Goal: Task Accomplishment & Management: Complete application form

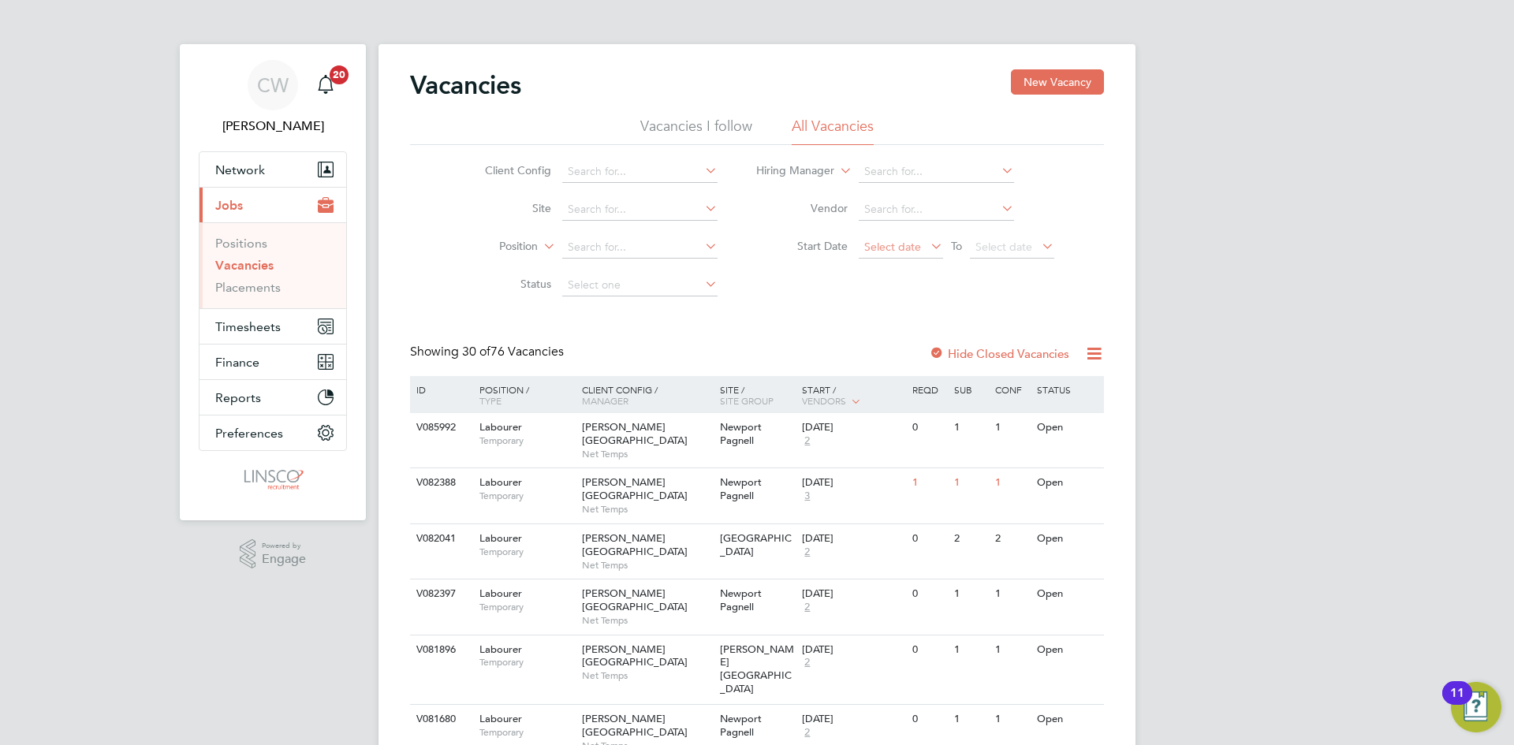
click at [892, 246] on span "Select date" at bounding box center [892, 247] width 57 height 14
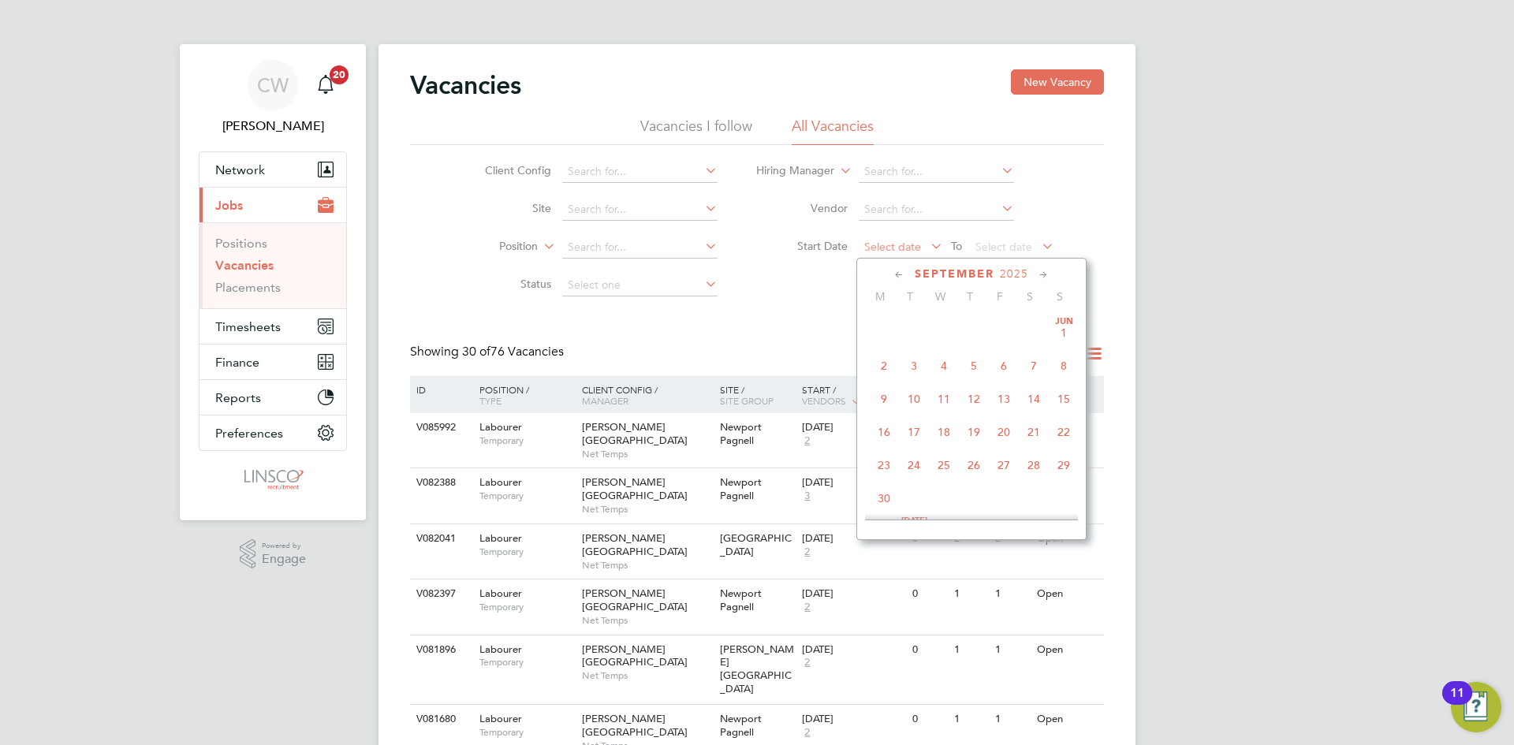
scroll to position [478, 0]
click at [915, 397] on span "2" at bounding box center [914, 387] width 30 height 30
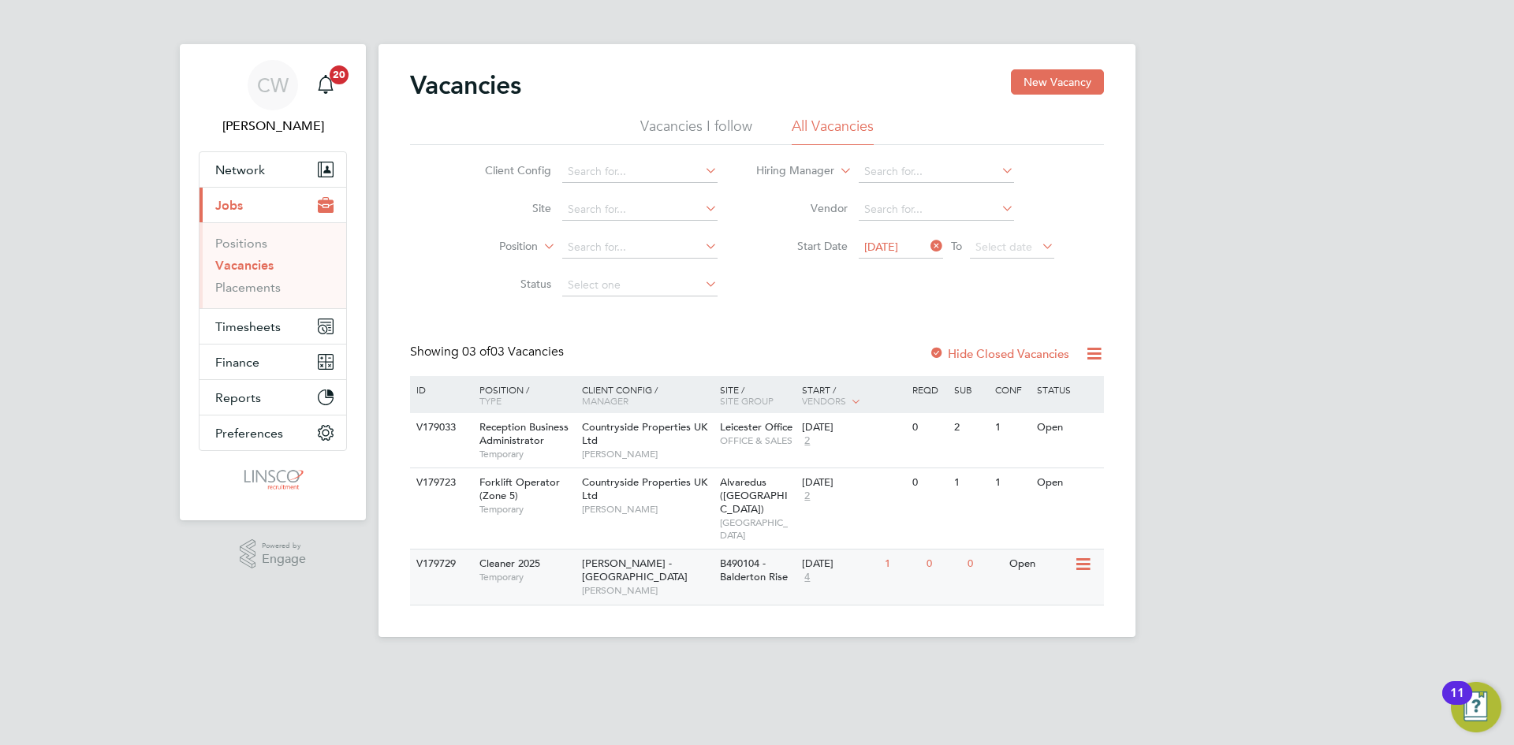
click at [1075, 555] on icon at bounding box center [1082, 564] width 16 height 19
click at [1048, 588] on li "View Details" at bounding box center [1045, 587] width 91 height 22
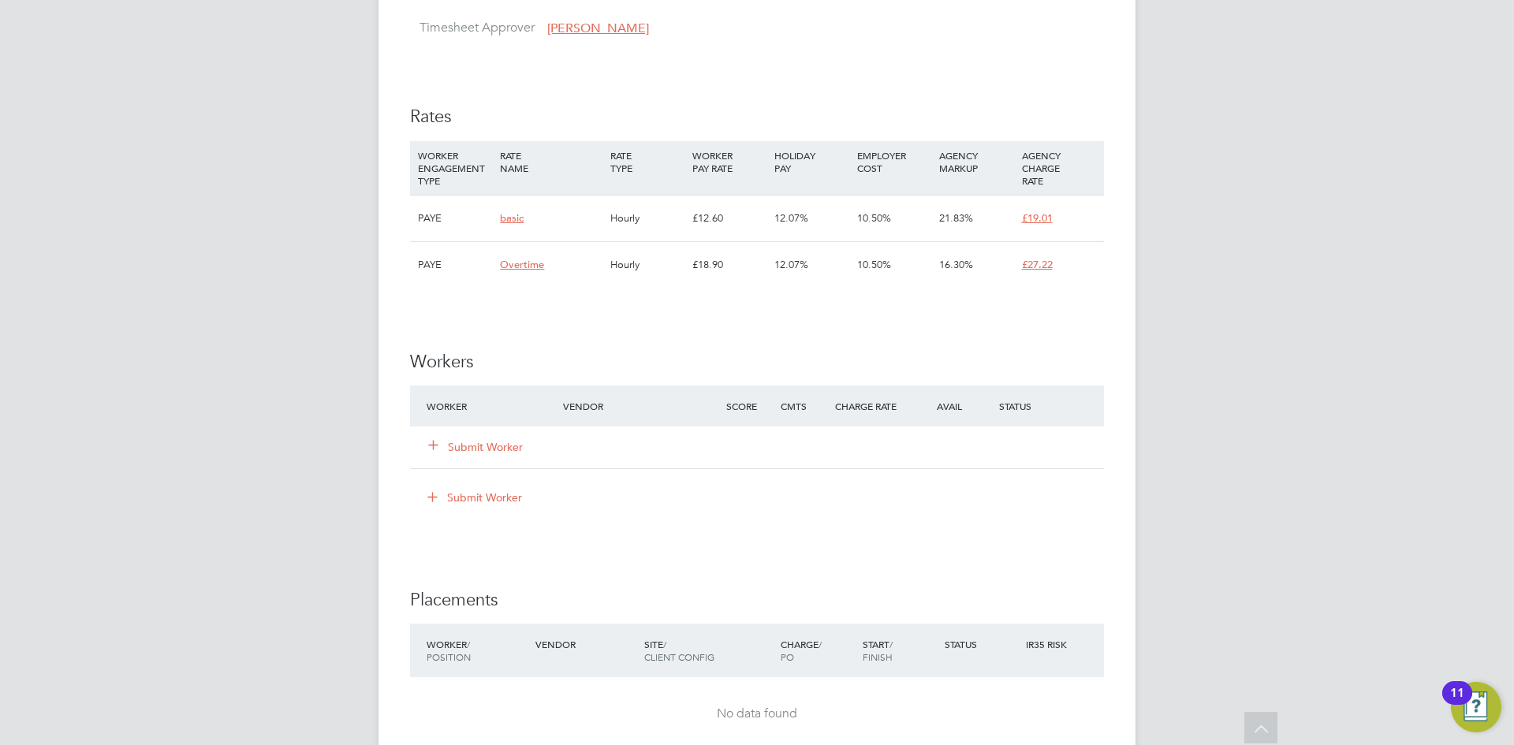
scroll to position [946, 0]
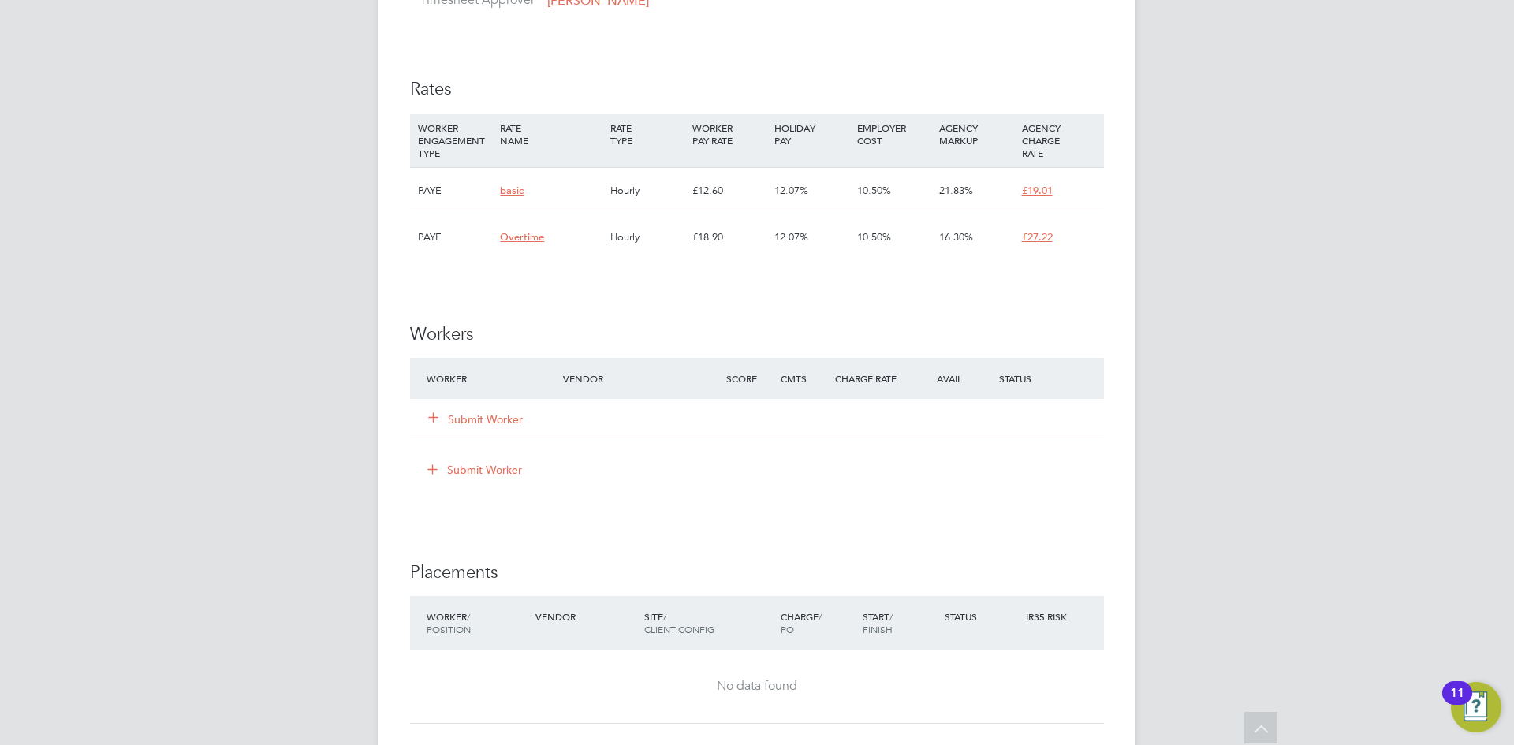
click at [500, 423] on button "Submit Worker" at bounding box center [476, 420] width 95 height 16
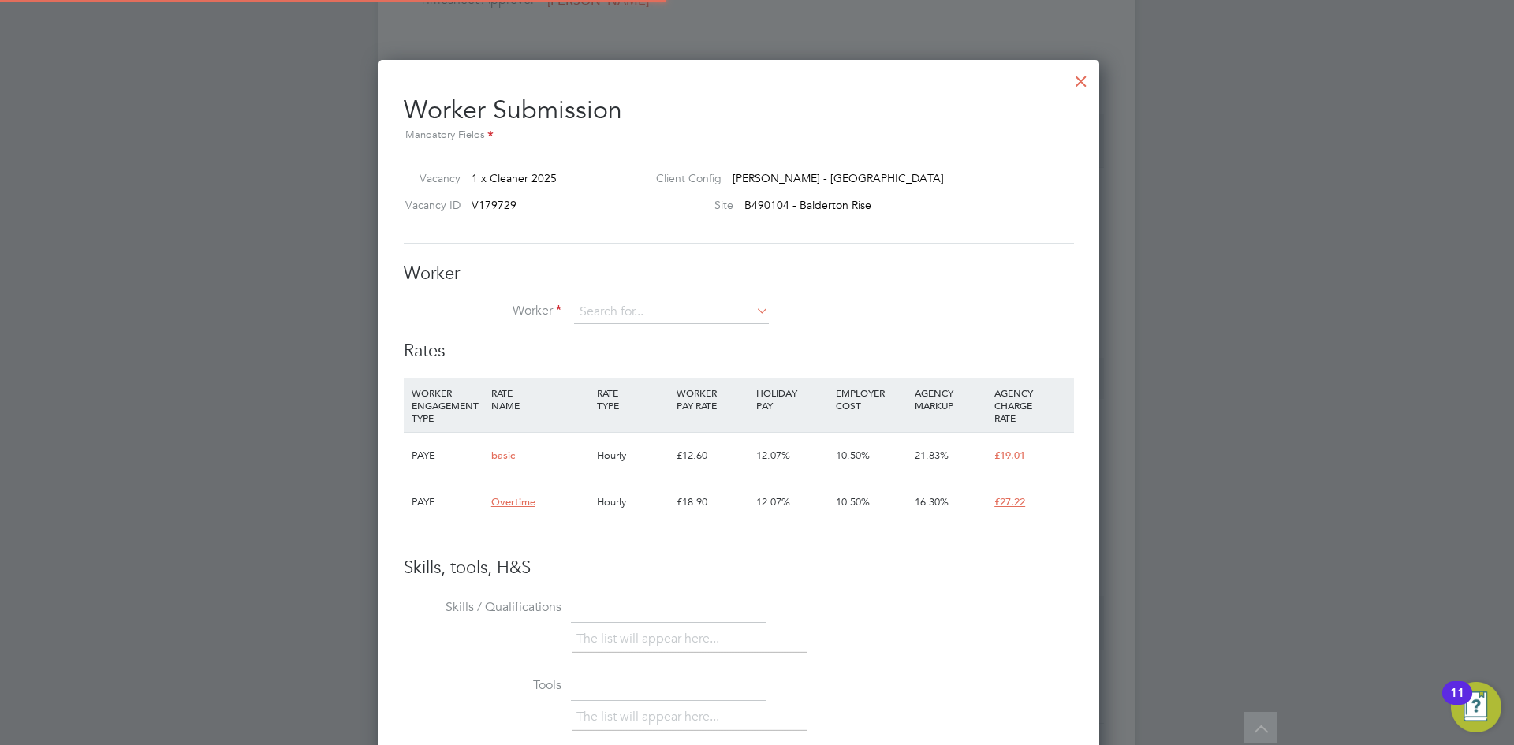
scroll to position [8, 8]
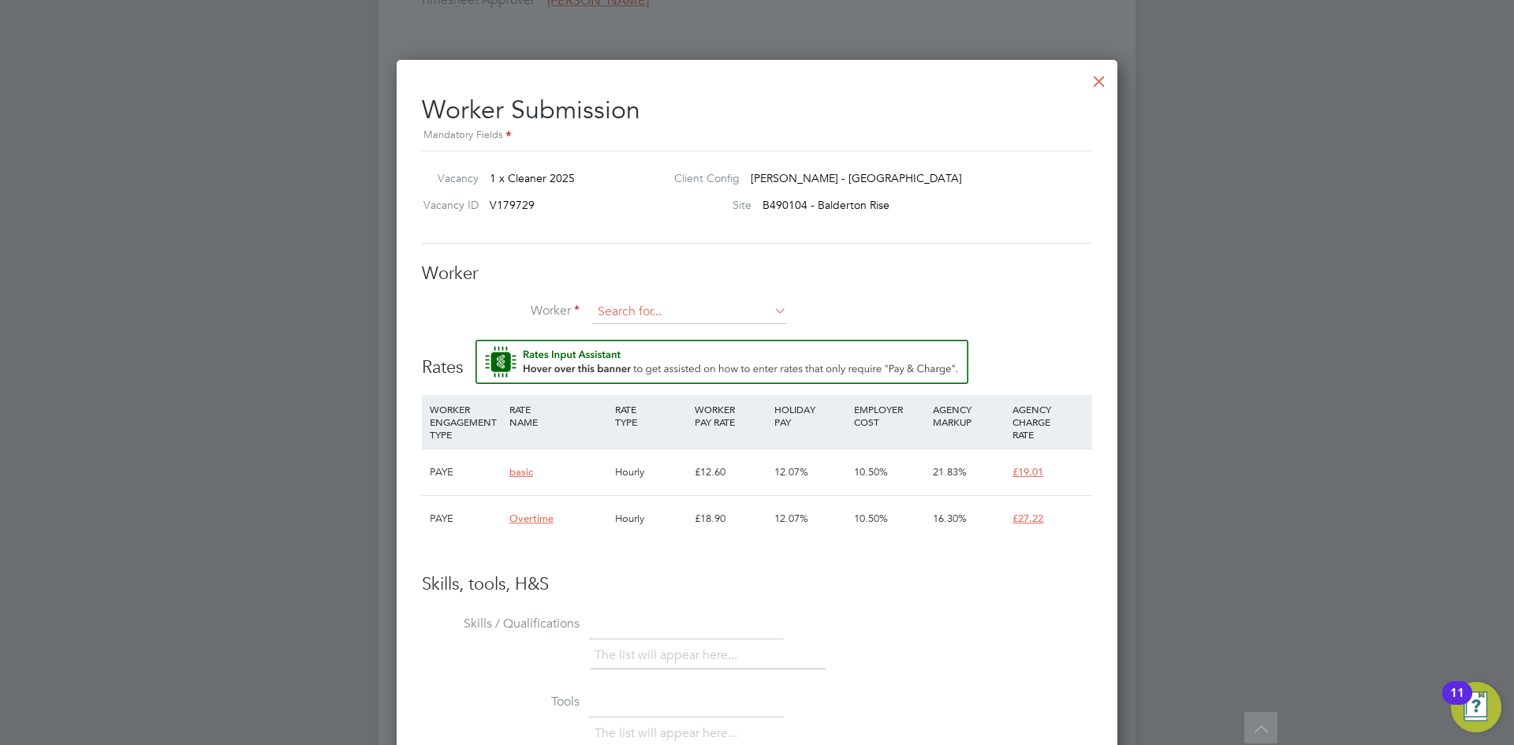
click at [610, 307] on input at bounding box center [689, 312] width 195 height 24
click at [621, 352] on li "+ Add new" at bounding box center [689, 355] width 196 height 21
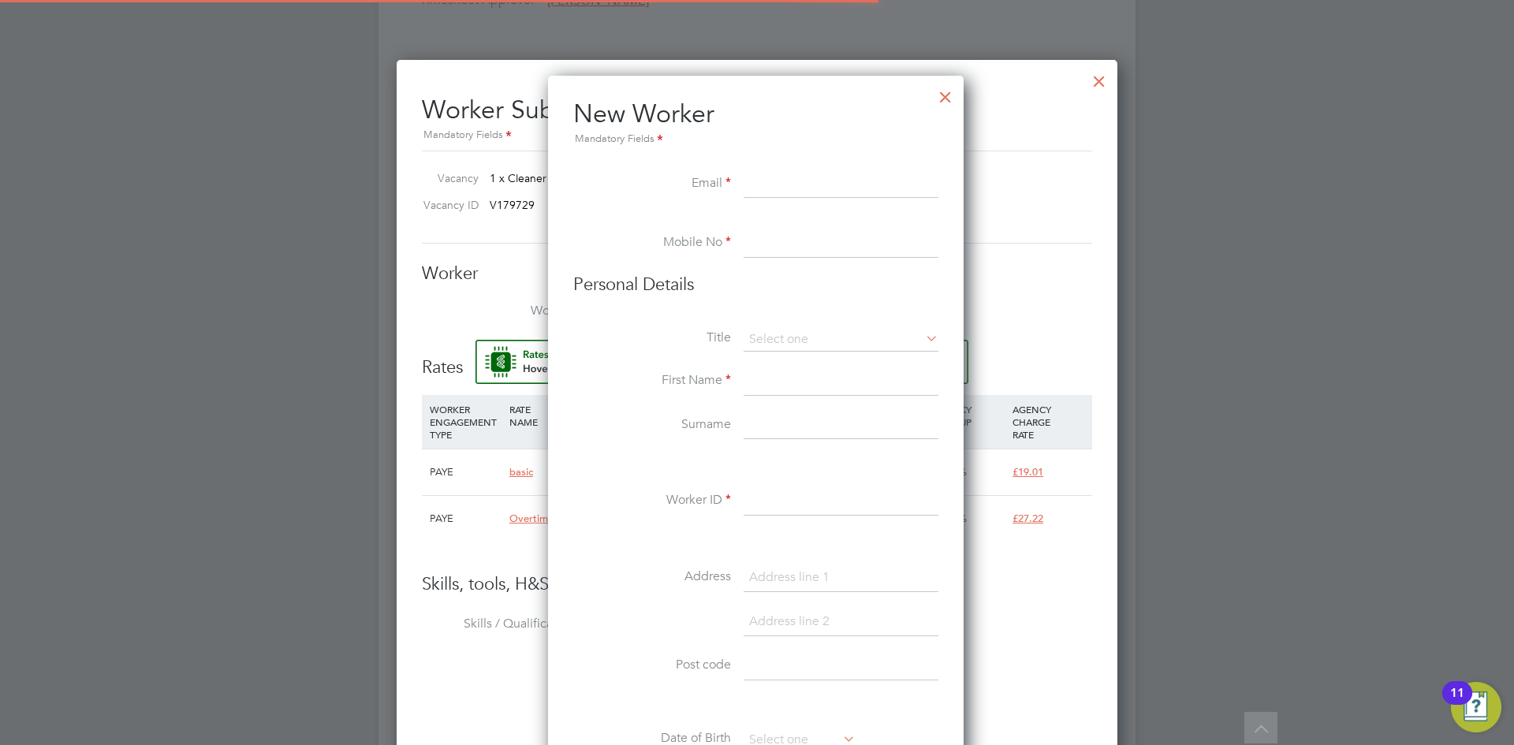
scroll to position [1342, 418]
click at [765, 187] on input at bounding box center [840, 184] width 195 height 28
paste input "[EMAIL_ADDRESS][DOMAIN_NAME]"
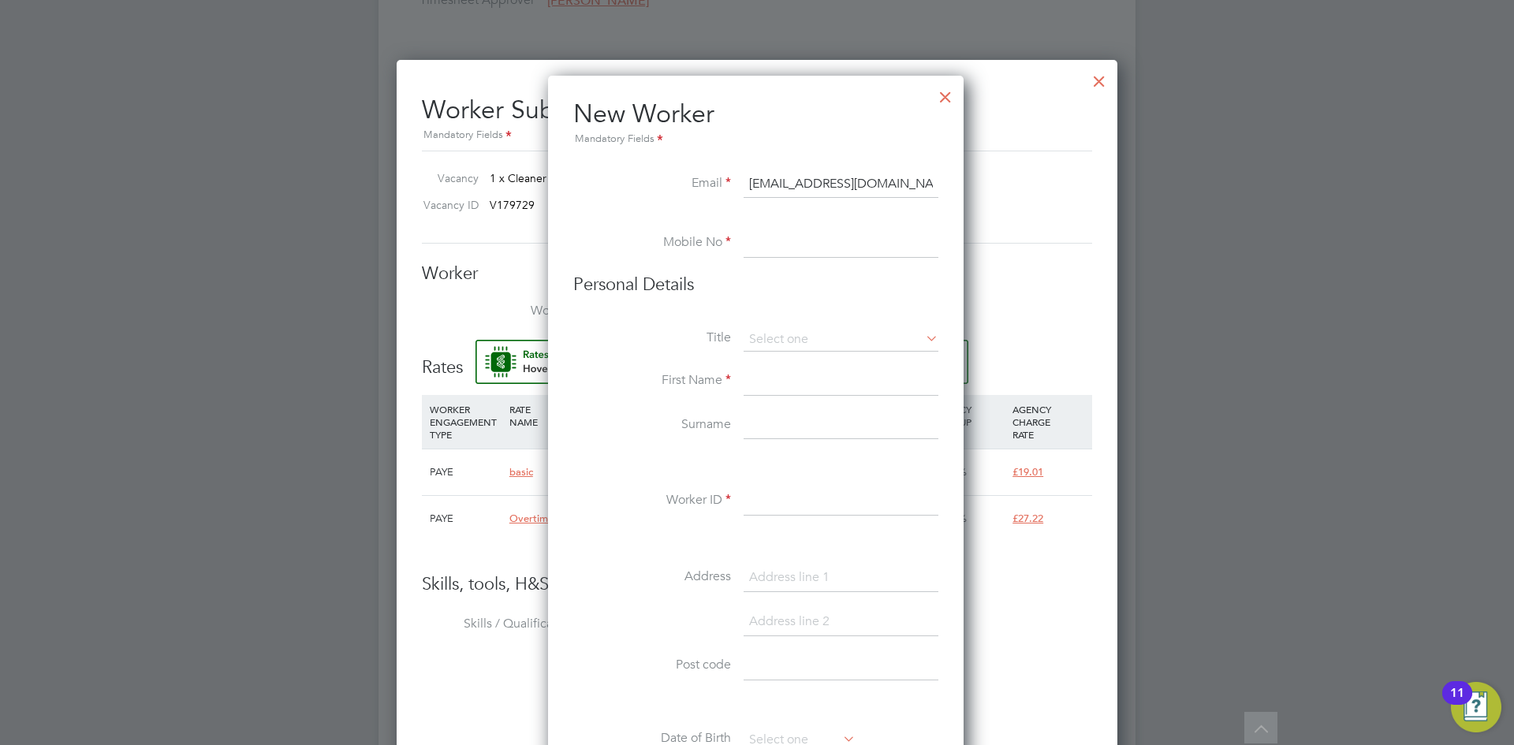
type input "[EMAIL_ADDRESS][DOMAIN_NAME]"
click at [782, 233] on input at bounding box center [840, 243] width 195 height 28
paste input "07349510573"
type input "07349510573"
click at [775, 335] on input at bounding box center [840, 340] width 195 height 24
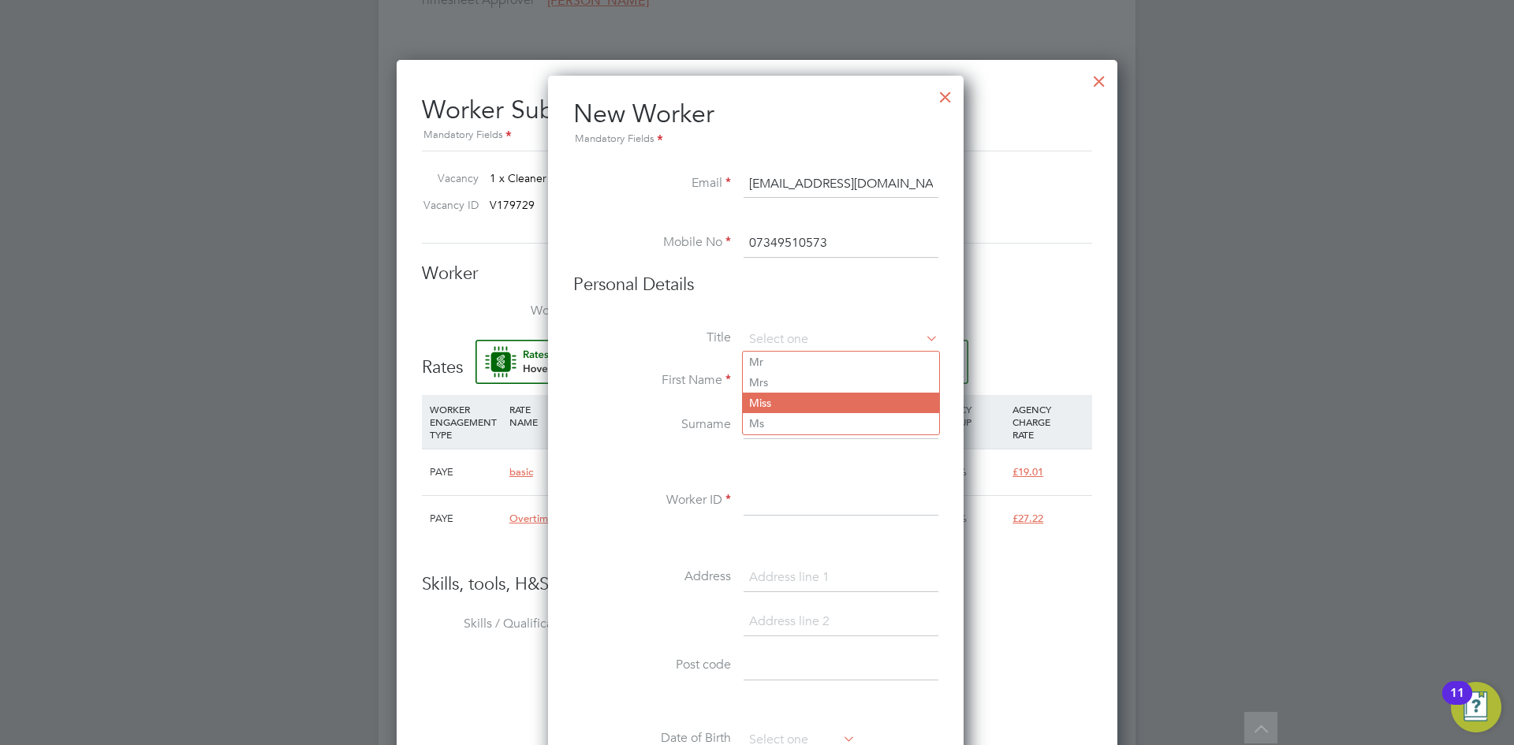
click at [775, 400] on li "Miss" at bounding box center [841, 403] width 196 height 20
type input "Miss"
drag, startPoint x: 769, startPoint y: 380, endPoint x: 572, endPoint y: 384, distance: 197.9
click at [769, 380] on input at bounding box center [840, 381] width 195 height 28
type input "[PERSON_NAME]"
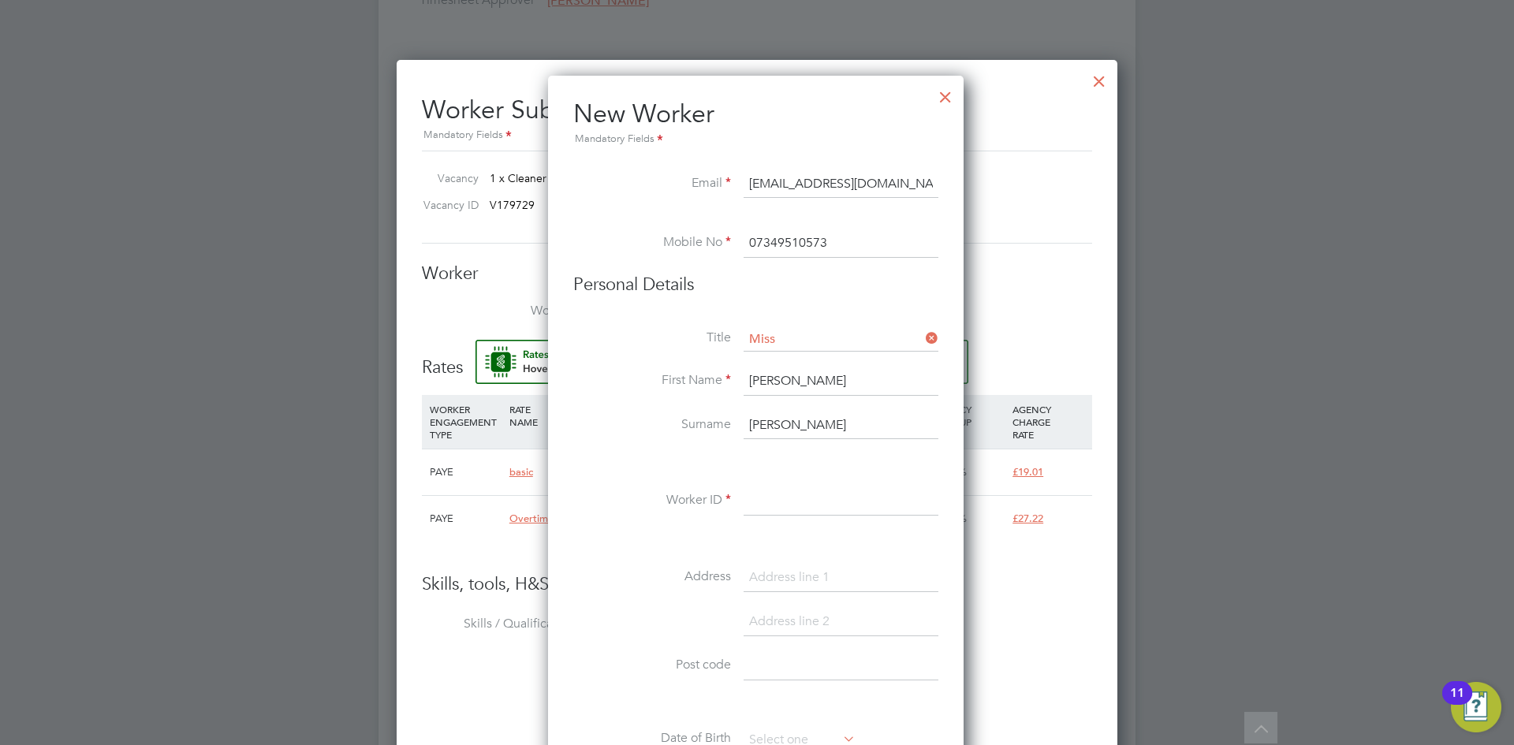
type input "[PERSON_NAME]"
type input "108687"
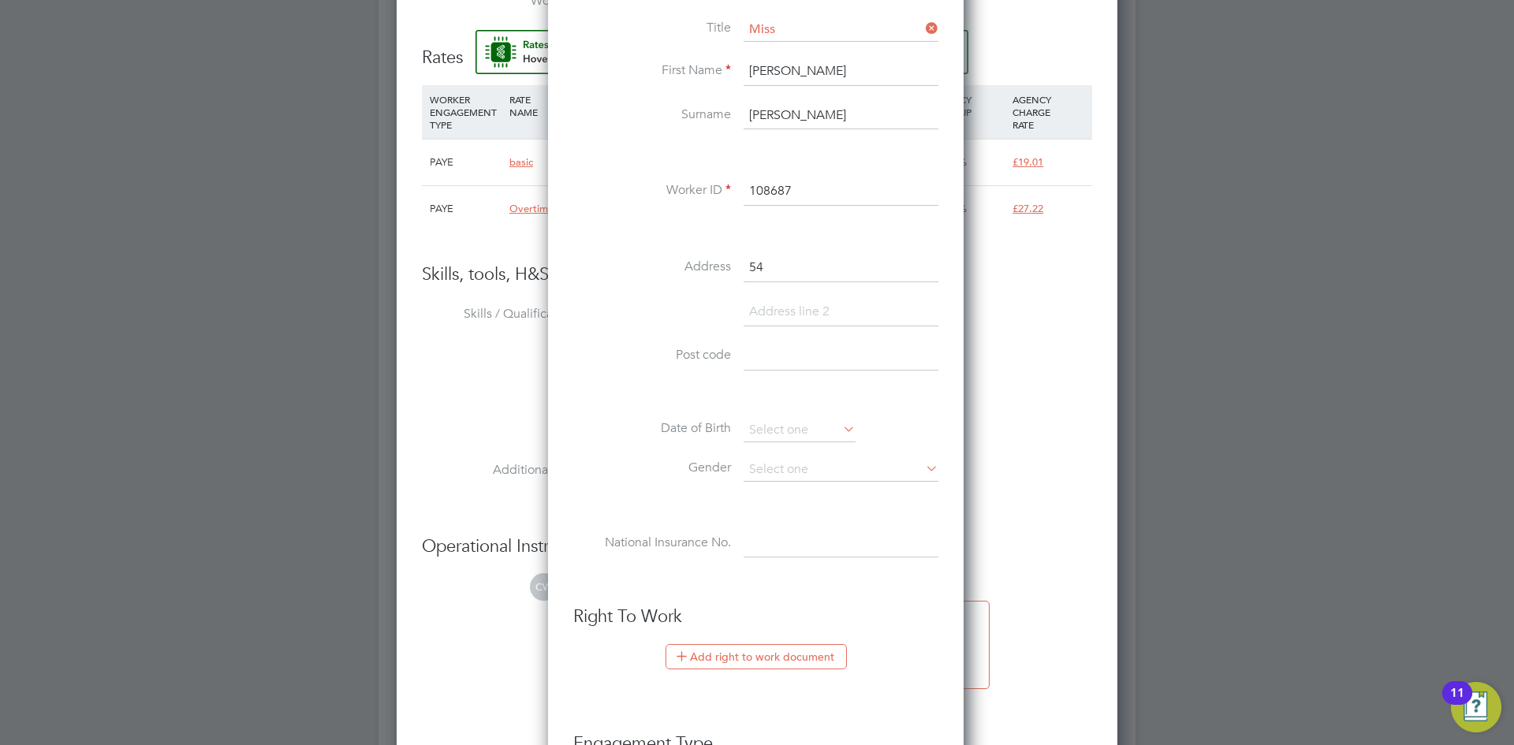
scroll to position [1261, 0]
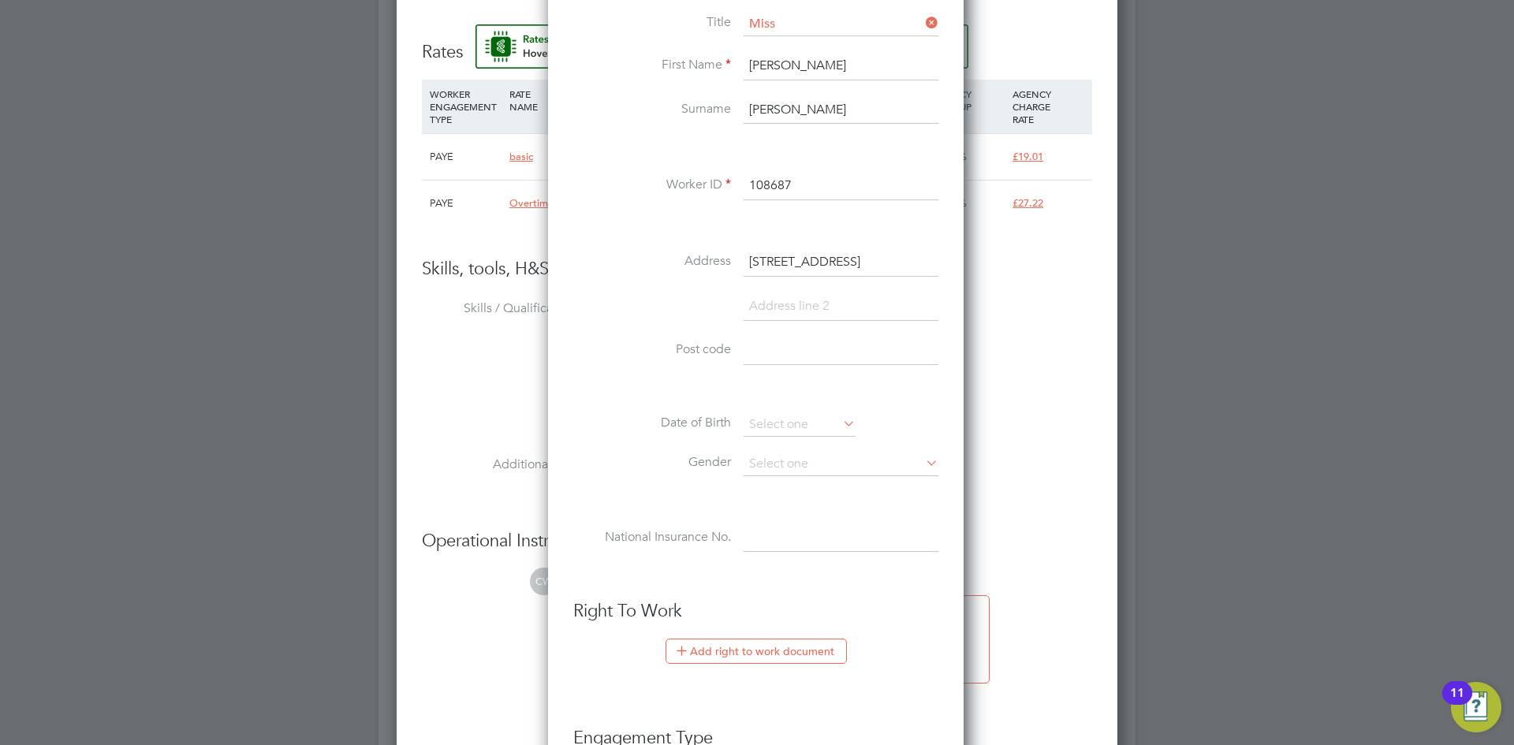
type input "[STREET_ADDRESS]"
type input "NG24 4TS"
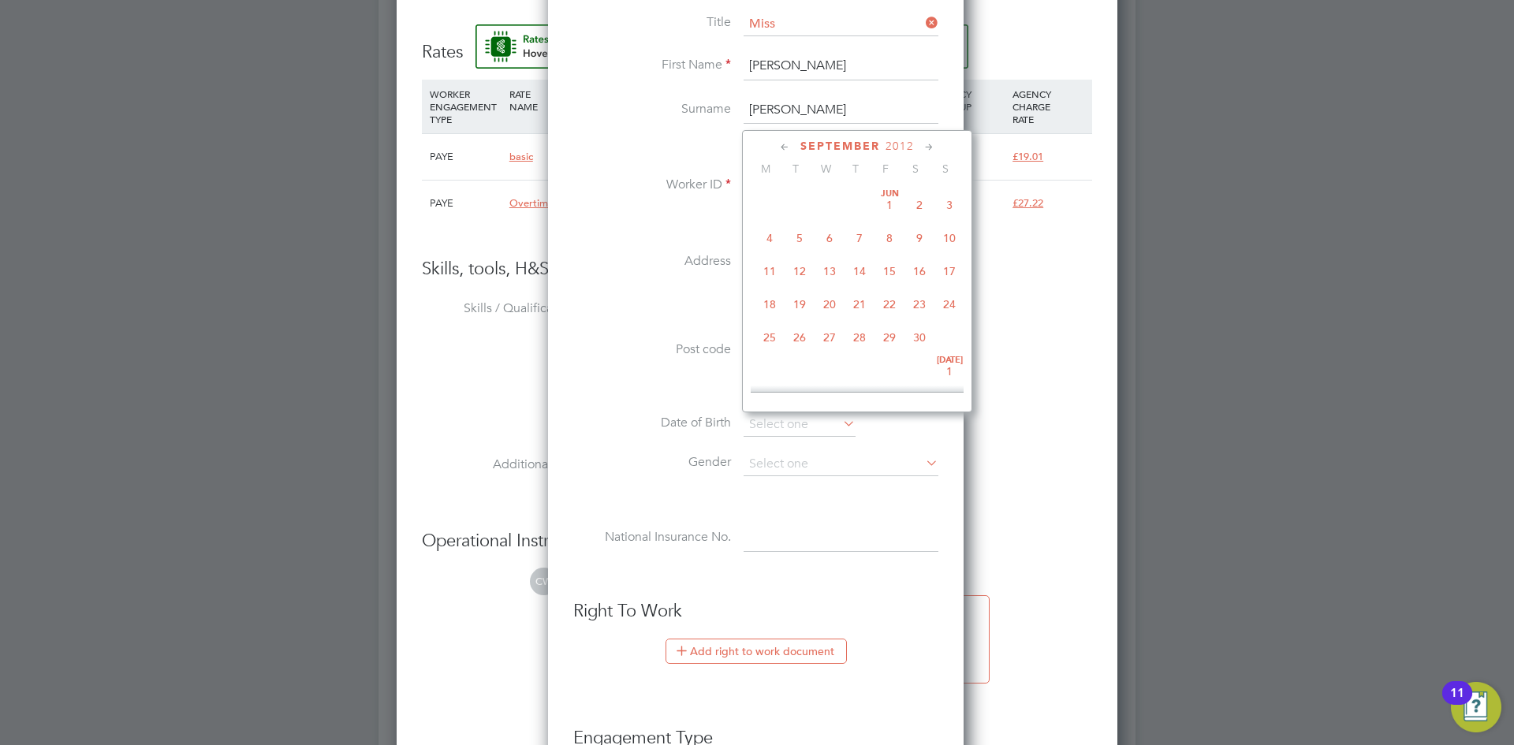
scroll to position [478, 0]
click at [895, 144] on span "2012" at bounding box center [899, 146] width 28 height 13
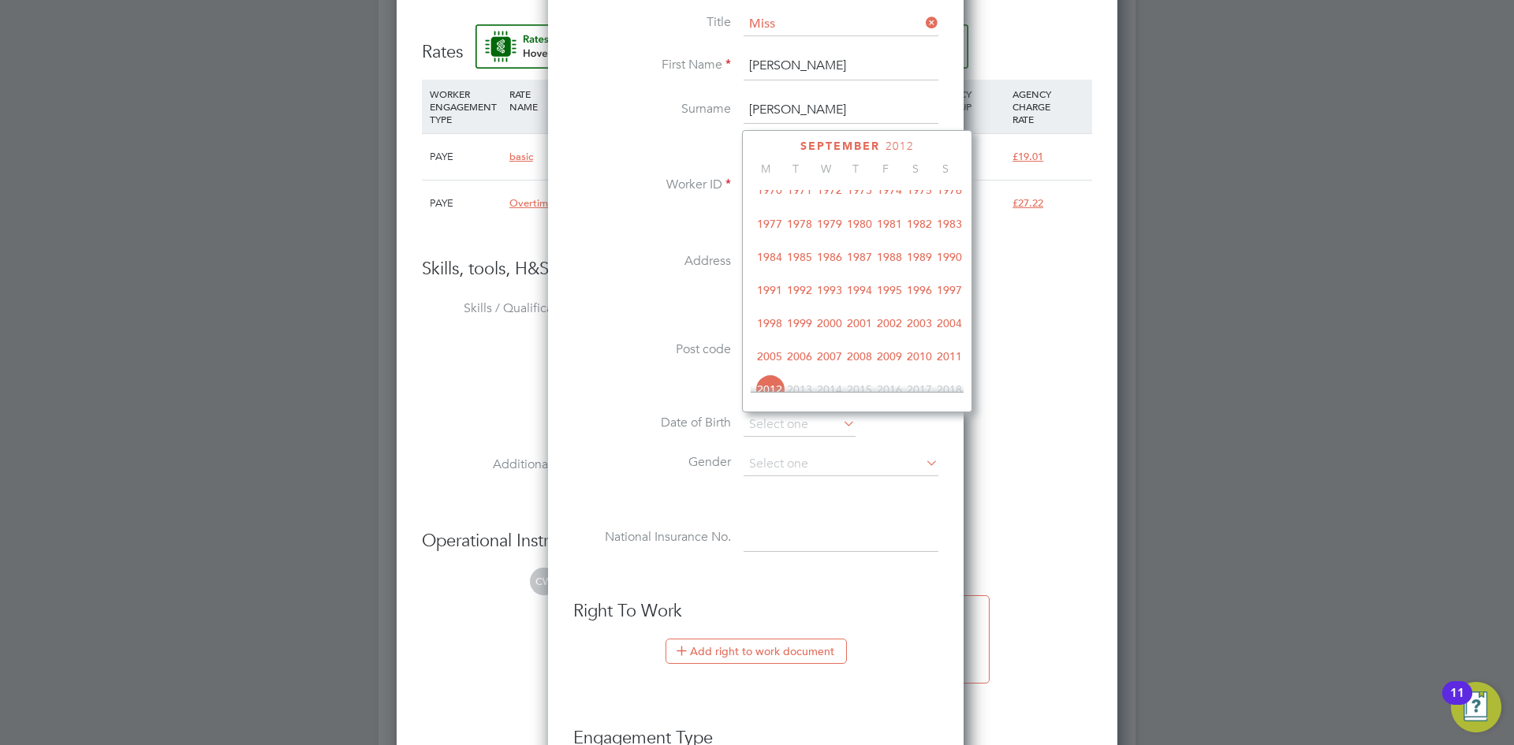
scroll to position [339, 0]
click at [918, 307] on span "2003" at bounding box center [919, 298] width 30 height 30
click at [782, 142] on icon at bounding box center [784, 147] width 15 height 17
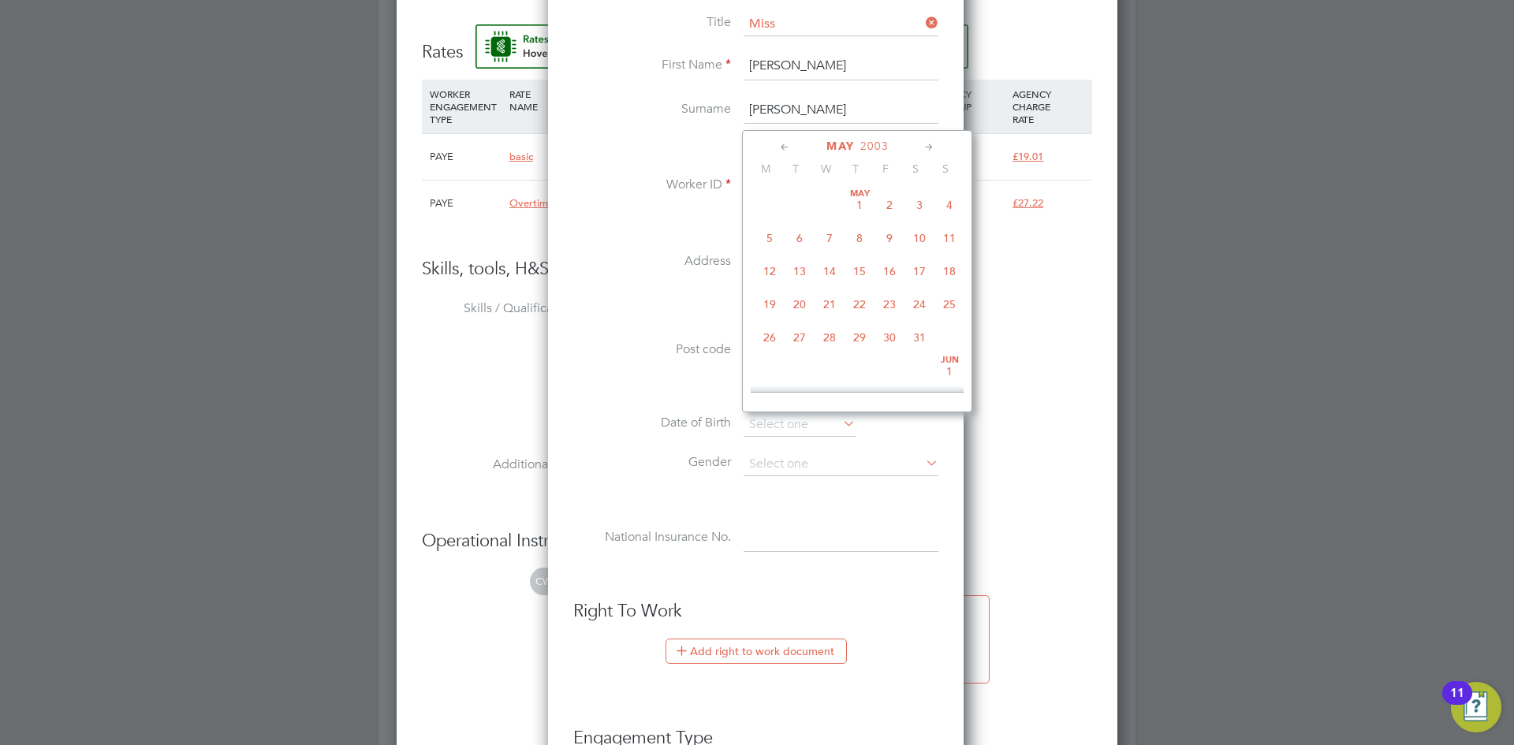
click at [782, 142] on icon at bounding box center [784, 147] width 15 height 17
click at [770, 306] on span "20" at bounding box center [769, 304] width 30 height 30
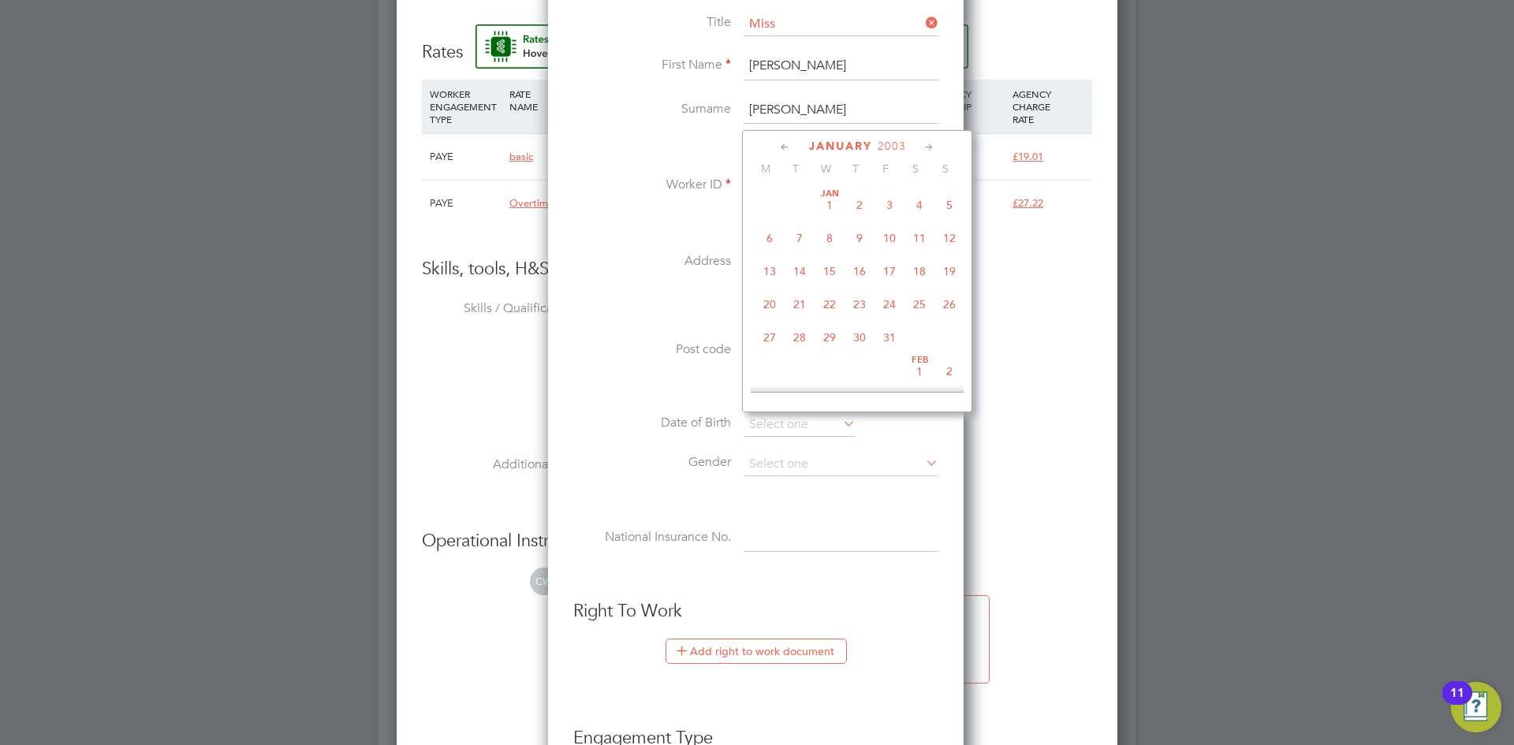
type input "[DATE]"
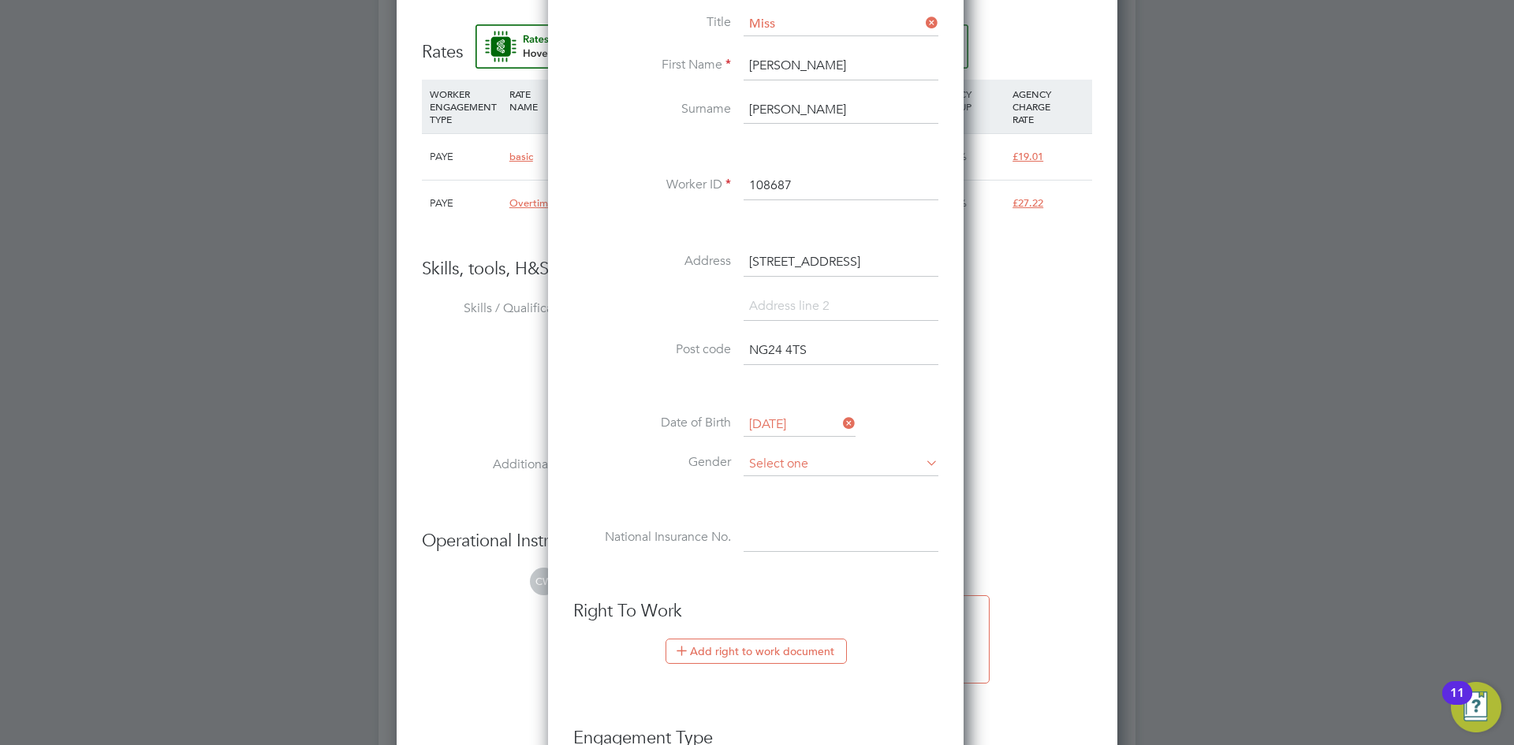
click at [768, 467] on input at bounding box center [840, 465] width 195 height 24
click at [778, 504] on li "[DEMOGRAPHIC_DATA]" at bounding box center [841, 507] width 196 height 20
type input "[DEMOGRAPHIC_DATA]"
drag, startPoint x: 762, startPoint y: 523, endPoint x: 766, endPoint y: 531, distance: 9.5
click at [764, 527] on div "Title Miss First Name [PERSON_NAME] [PERSON_NAME] Worker ID 108687 Address [STR…" at bounding box center [755, 299] width 365 height 572
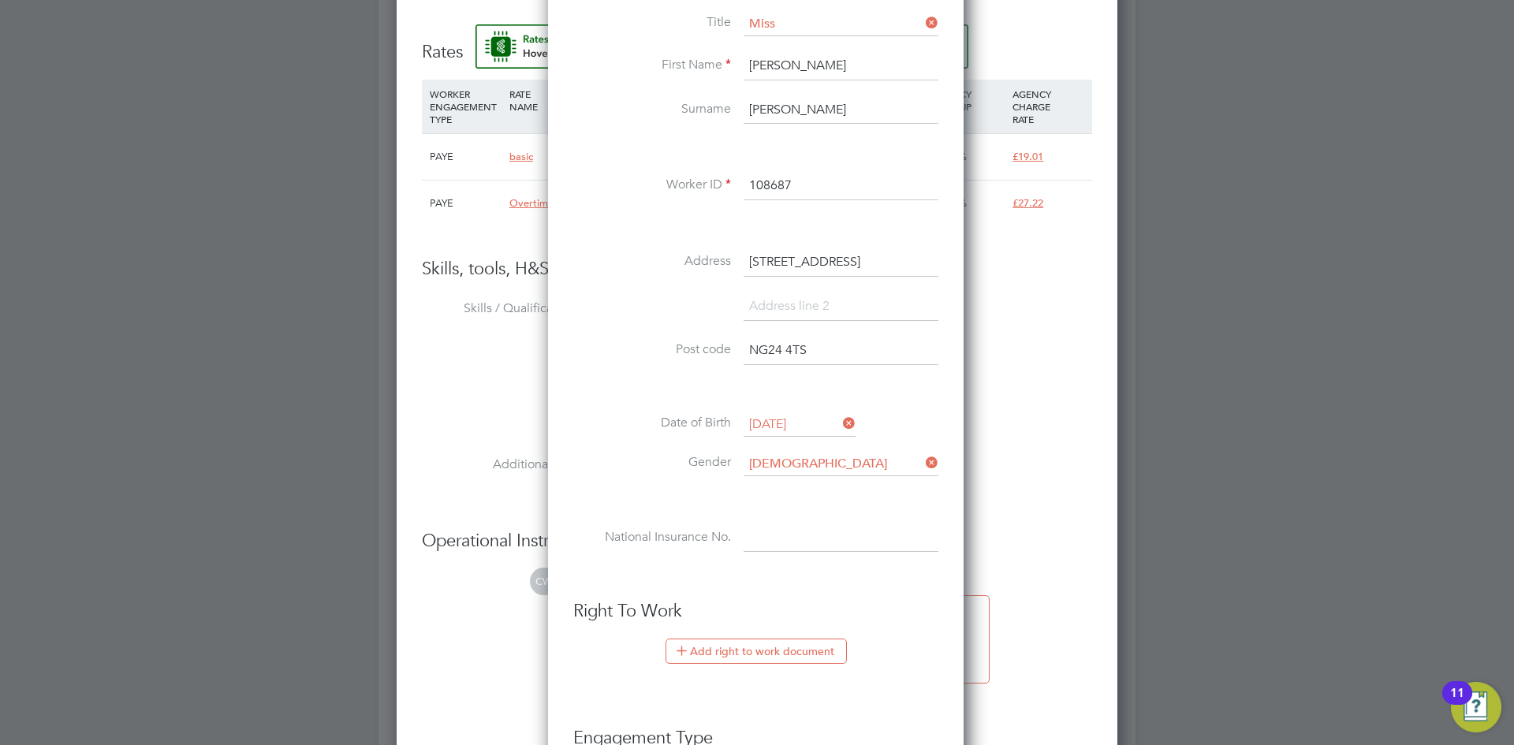
click at [766, 539] on input at bounding box center [840, 538] width 195 height 28
paste input "PJ133213B"
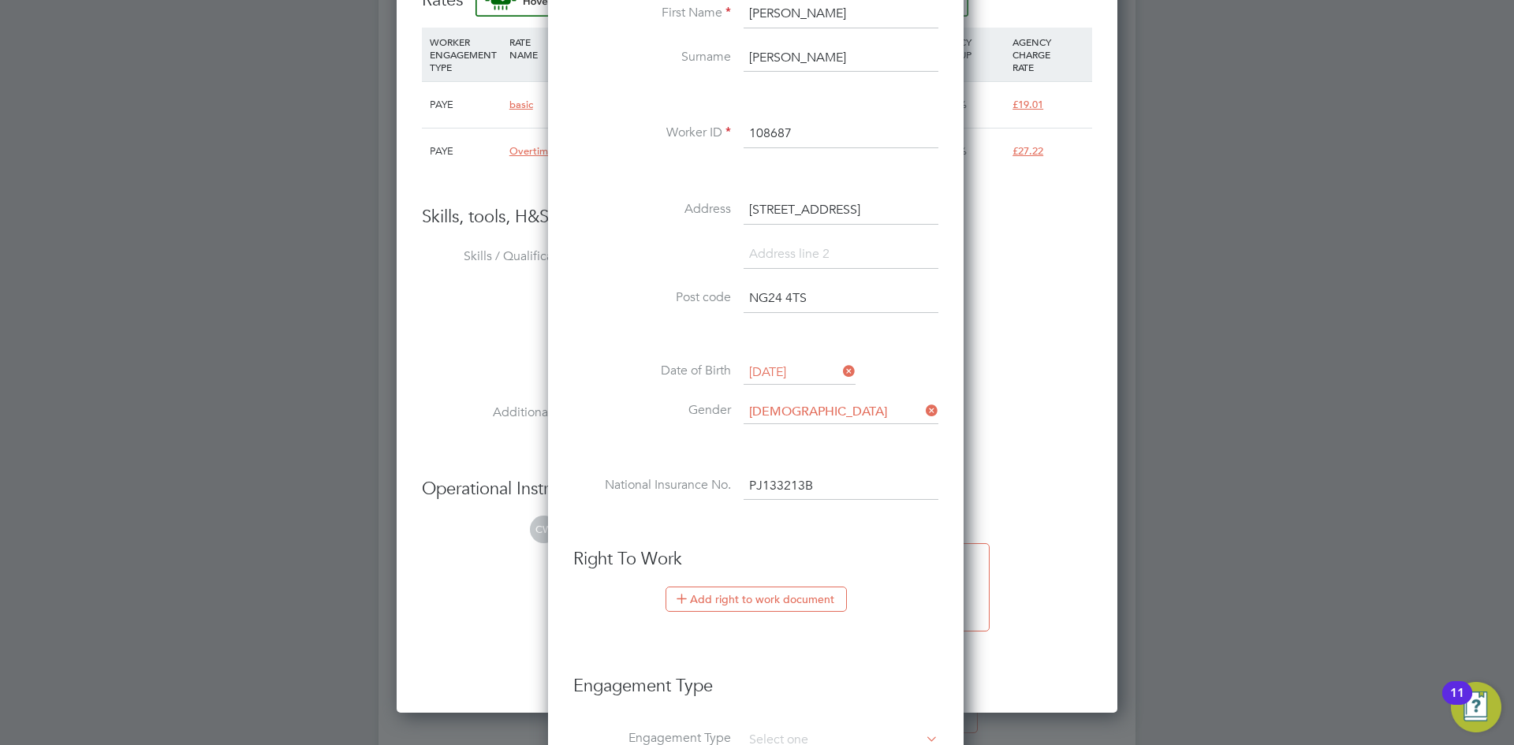
scroll to position [1340, 0]
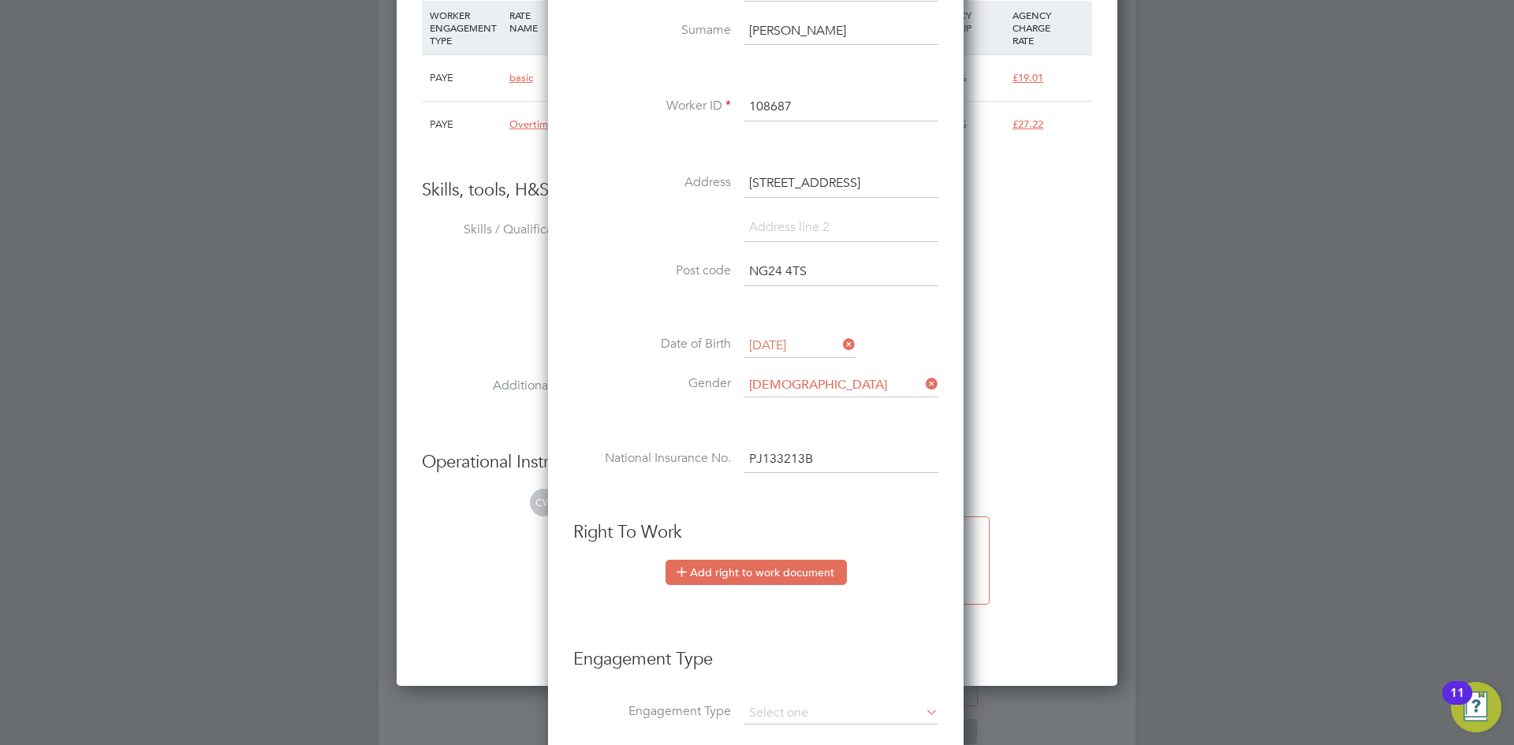
type input "PJ 13 32 13 B"
click at [732, 578] on button "Add right to work document" at bounding box center [755, 572] width 181 height 25
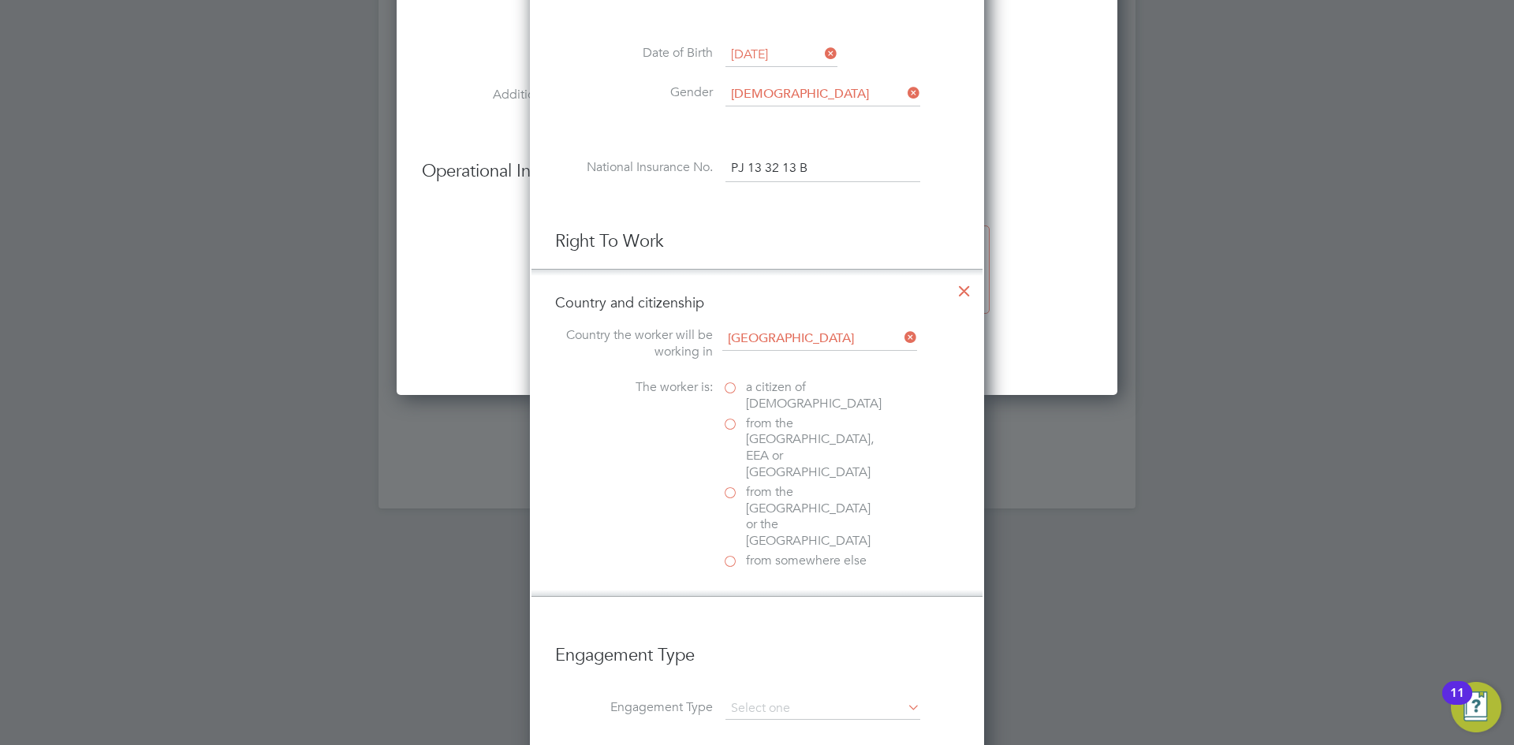
scroll to position [1734, 0]
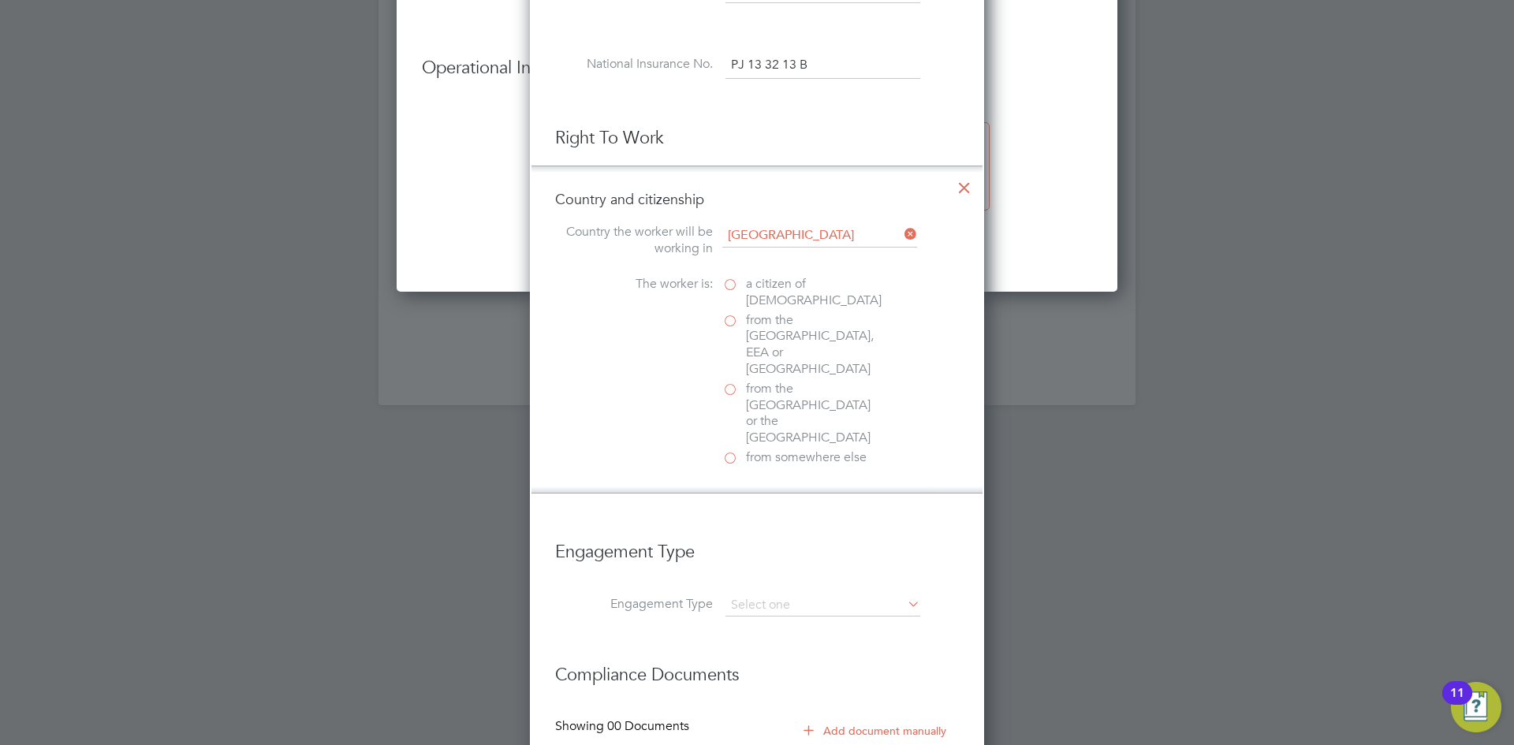
click at [766, 289] on span "a citizen of [DEMOGRAPHIC_DATA]" at bounding box center [814, 292] width 136 height 33
click at [0, 0] on input "a citizen of [DEMOGRAPHIC_DATA]" at bounding box center [0, 0] width 0 height 0
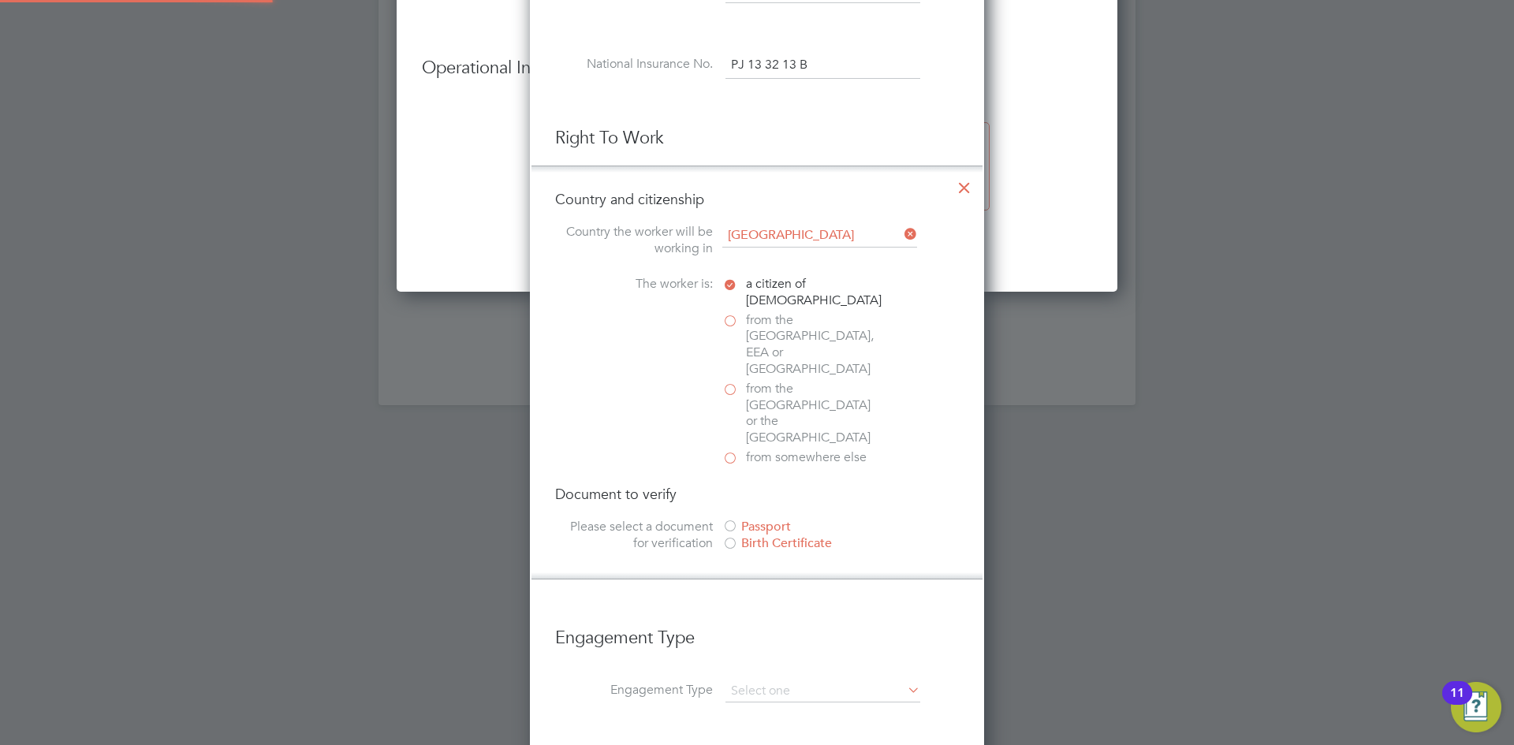
scroll to position [1813, 0]
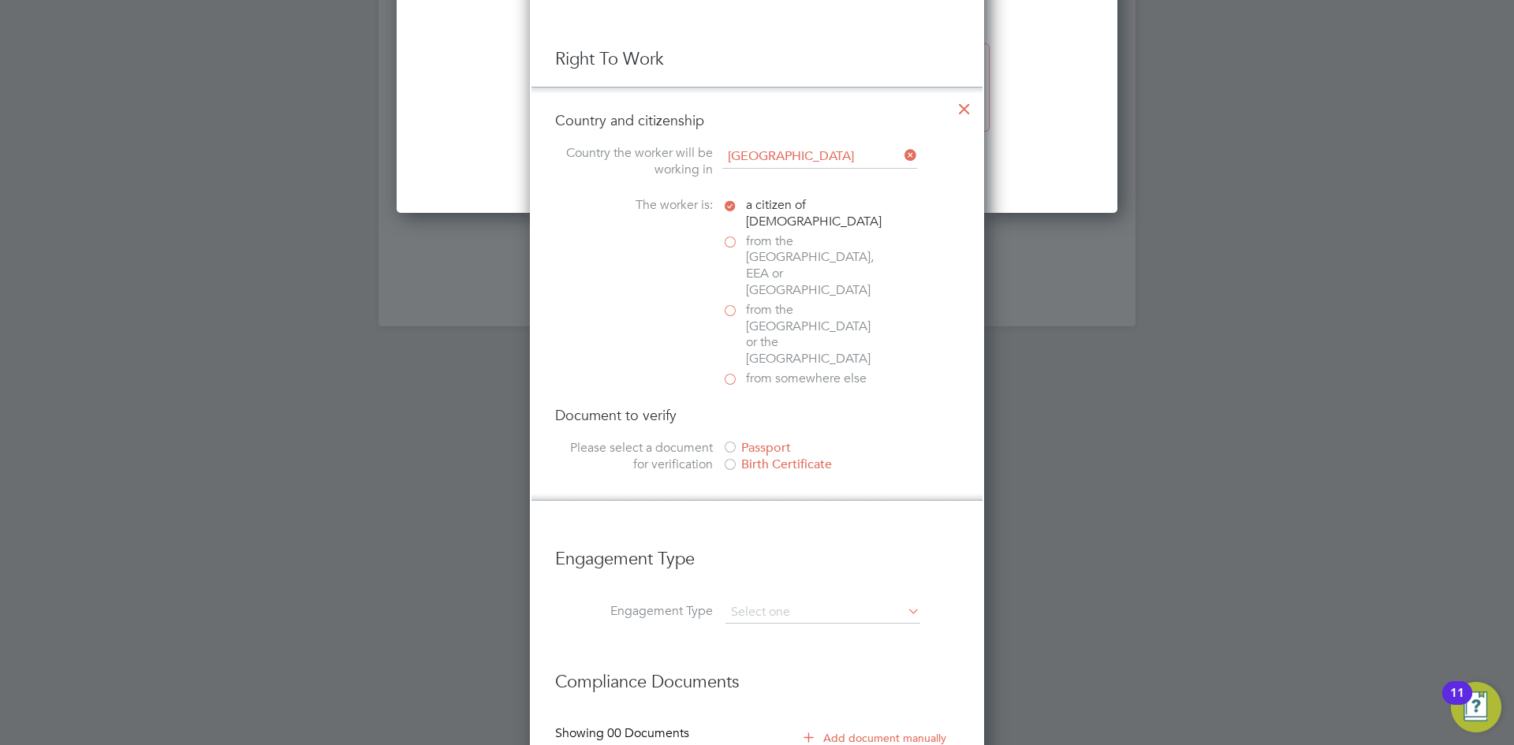
click at [766, 456] on div "Birth Certificate" at bounding box center [840, 464] width 237 height 17
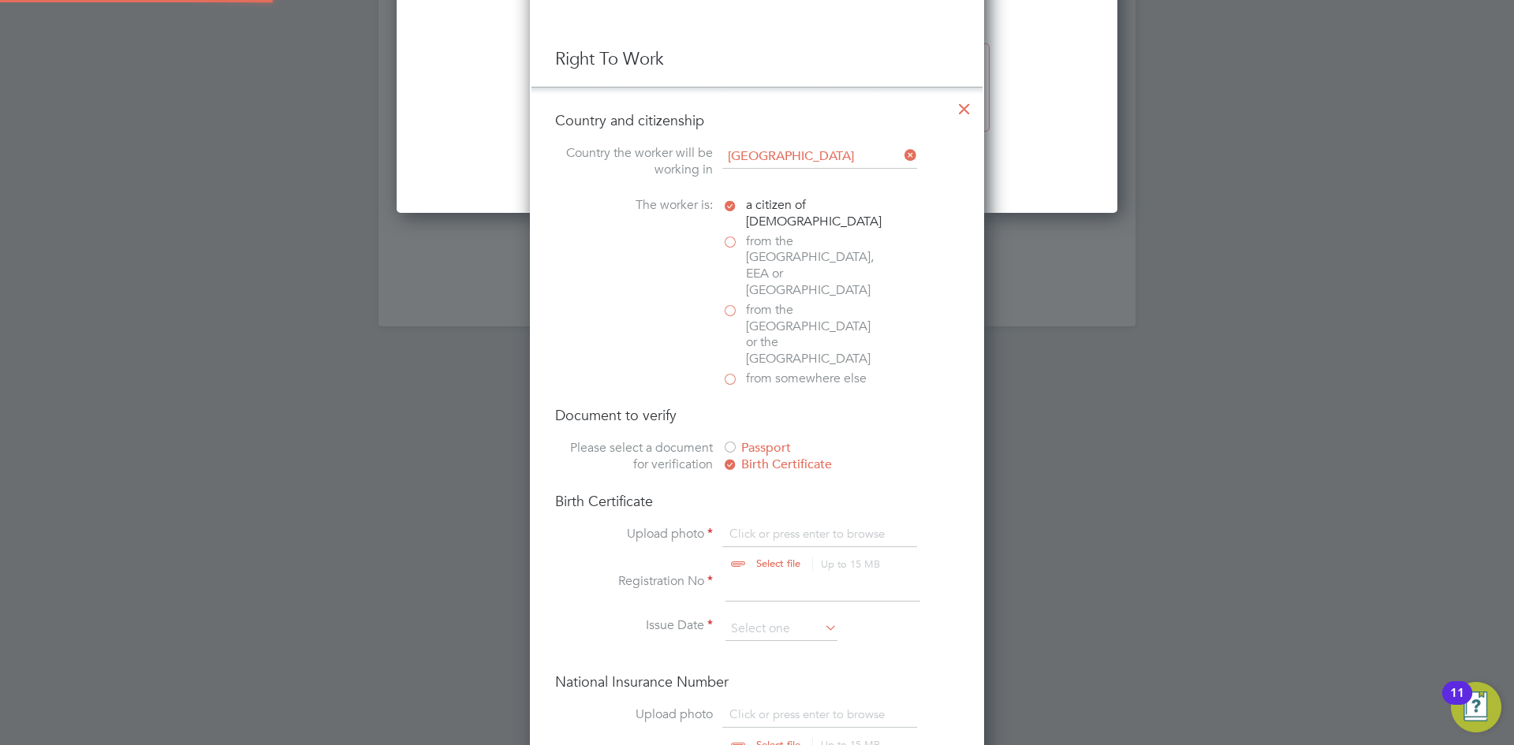
scroll to position [21, 196]
click at [759, 526] on input "file" at bounding box center [793, 549] width 248 height 47
type input "C:\fakepath\WhatsApp Image [DATE] 15.54.08.jpeg"
click at [775, 617] on input at bounding box center [781, 629] width 112 height 24
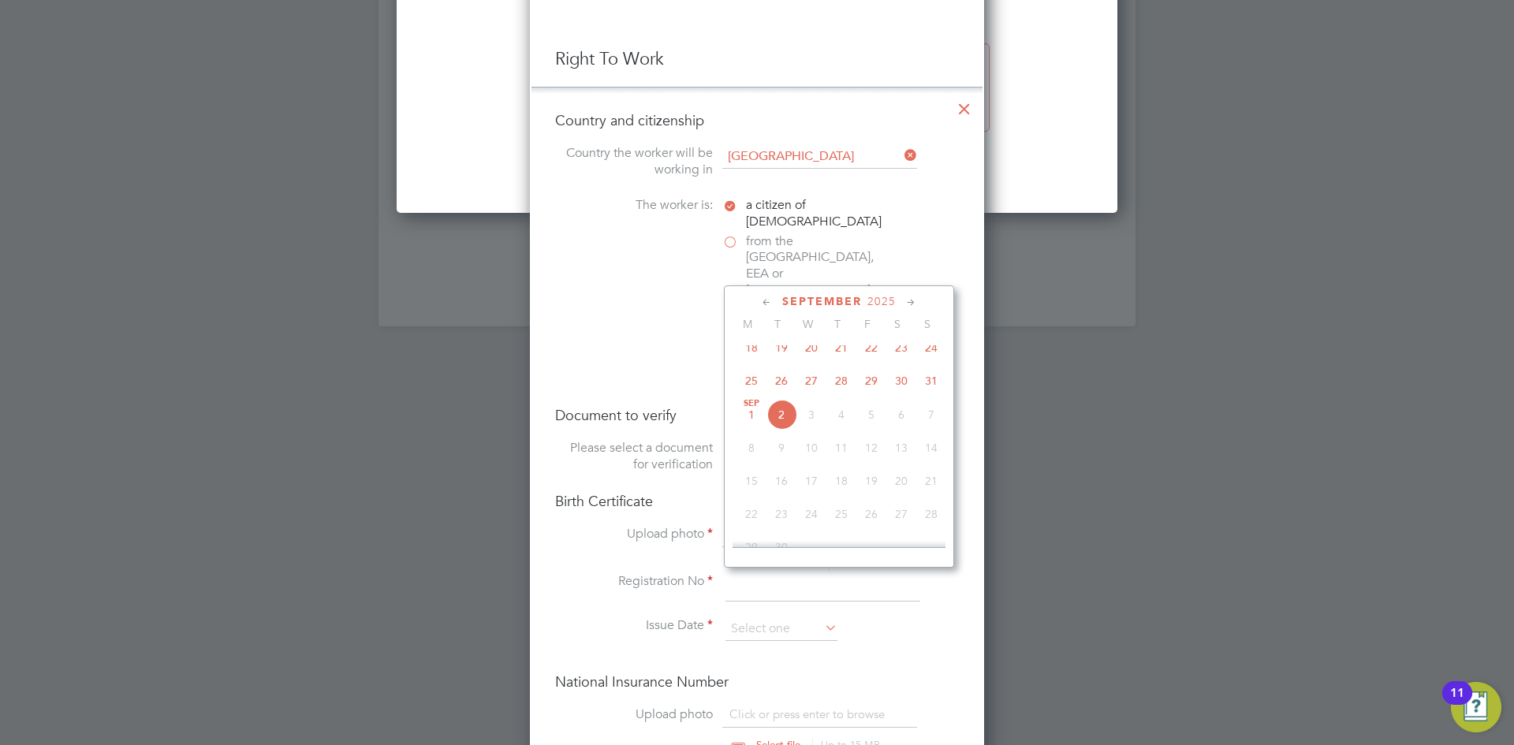
click at [885, 304] on span "2025" at bounding box center [881, 301] width 28 height 13
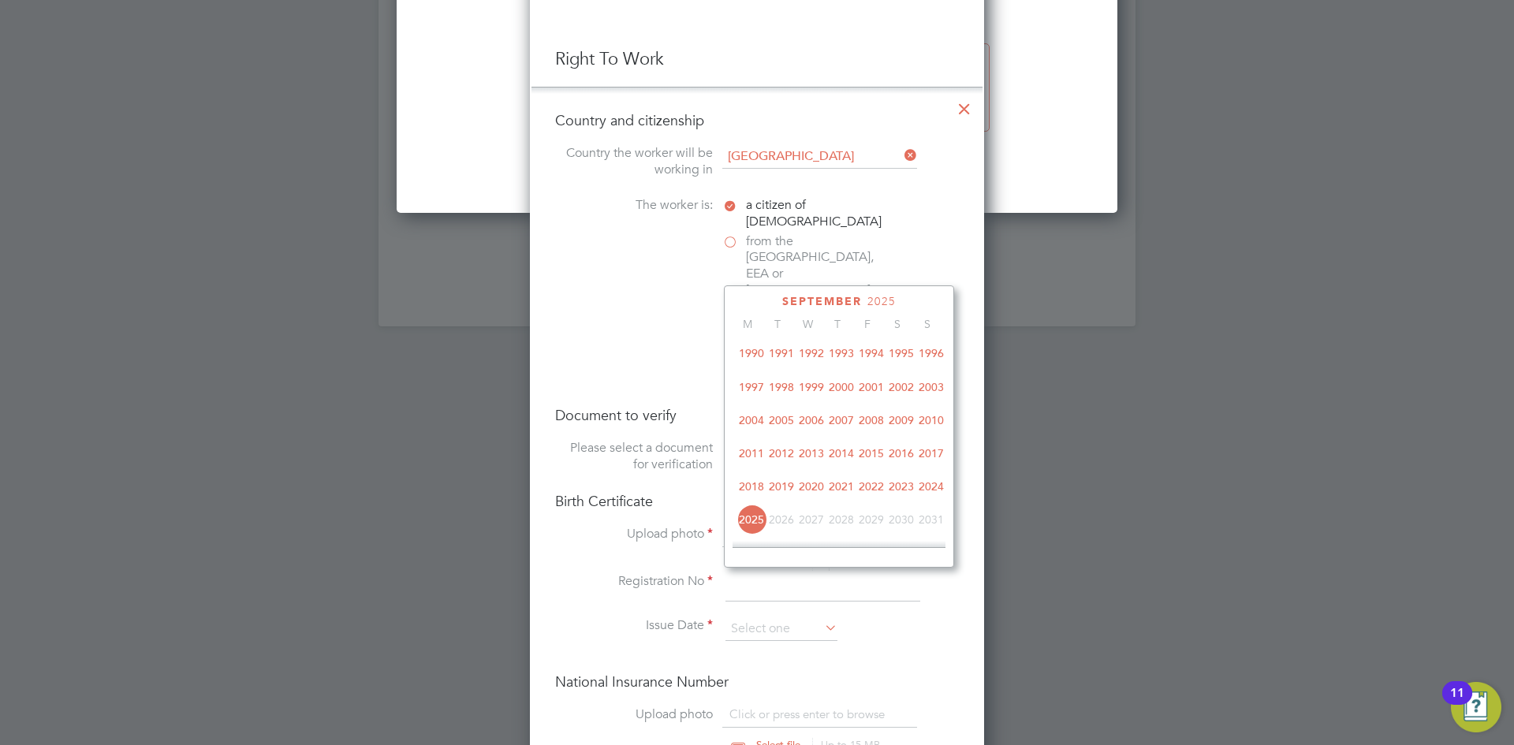
click at [929, 396] on span "2003" at bounding box center [931, 387] width 30 height 30
click at [772, 296] on icon at bounding box center [766, 302] width 15 height 17
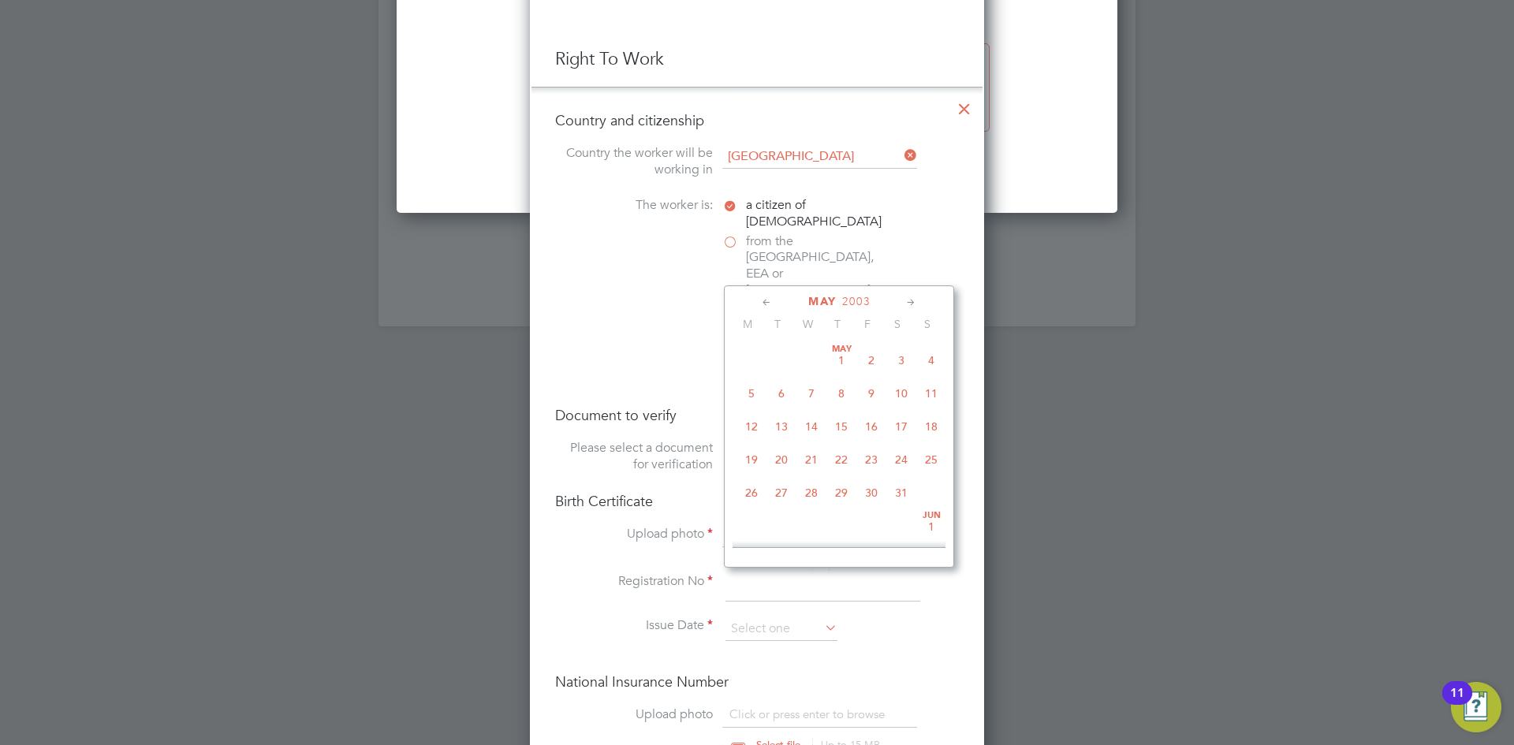
click at [772, 296] on icon at bounding box center [766, 302] width 15 height 17
click at [751, 459] on span "20" at bounding box center [751, 460] width 30 height 30
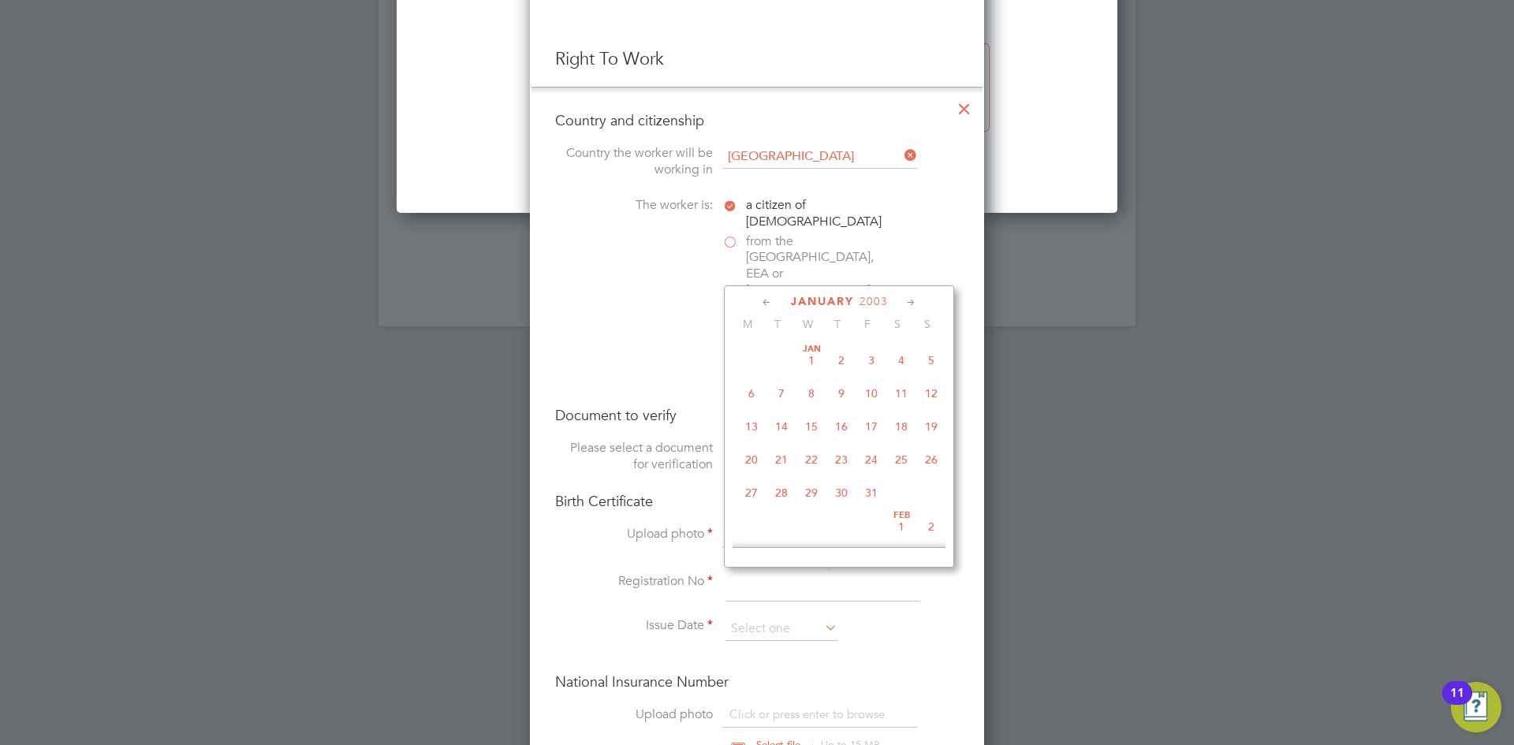
type input "[DATE]"
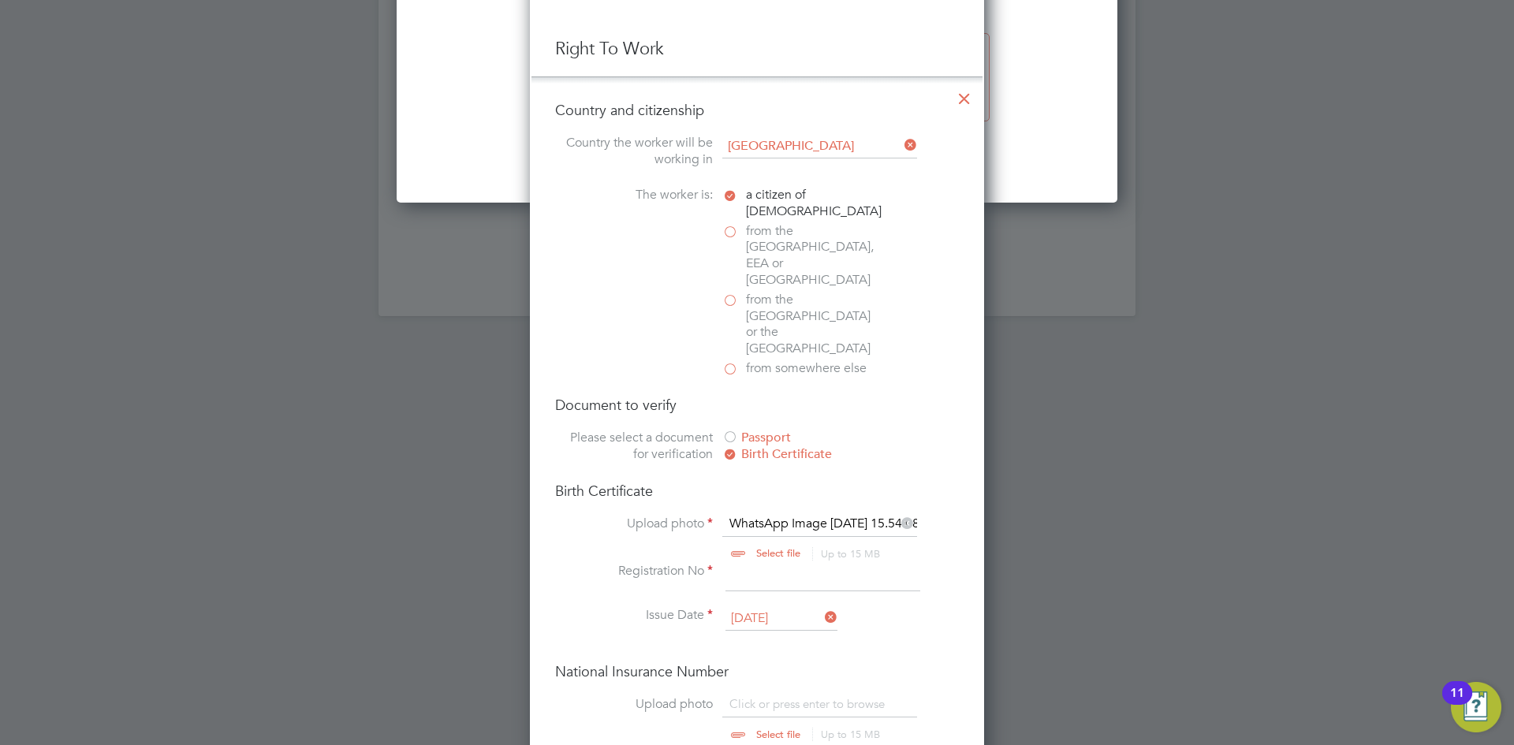
scroll to position [1892, 0]
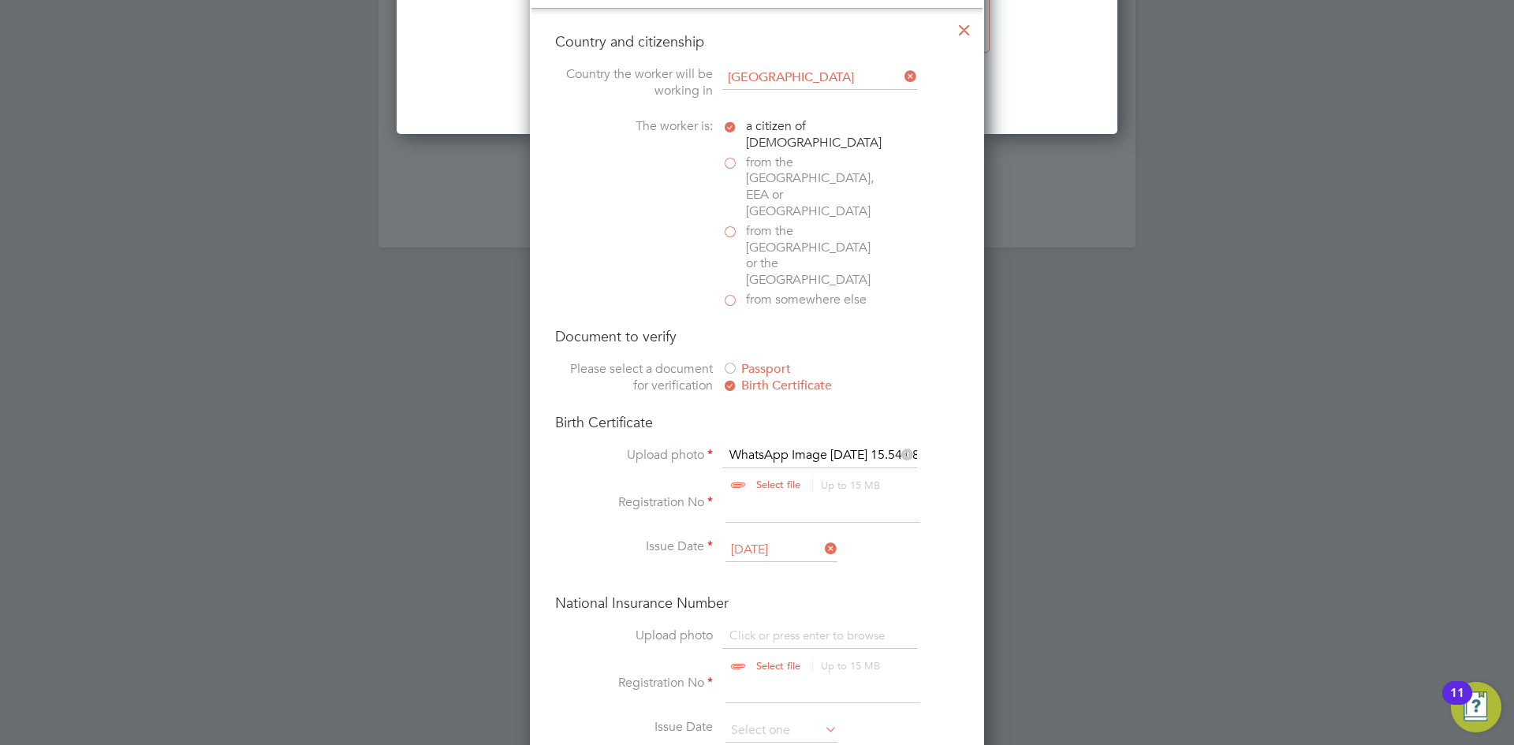
click at [817, 628] on input "file" at bounding box center [793, 651] width 248 height 47
type input "C:\fakepath\WhatsApp Image [DATE] 15.44.59.jpeg"
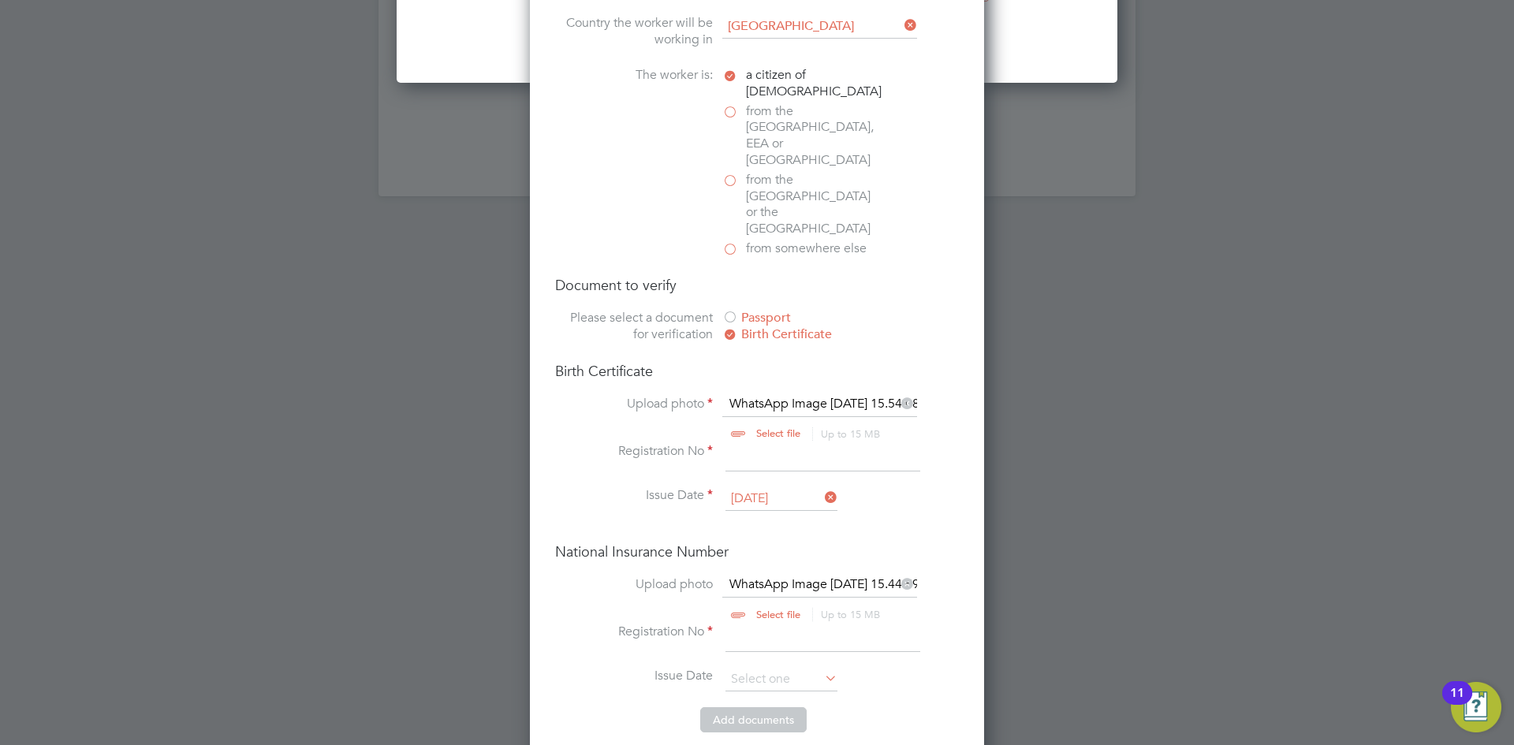
scroll to position [1971, 0]
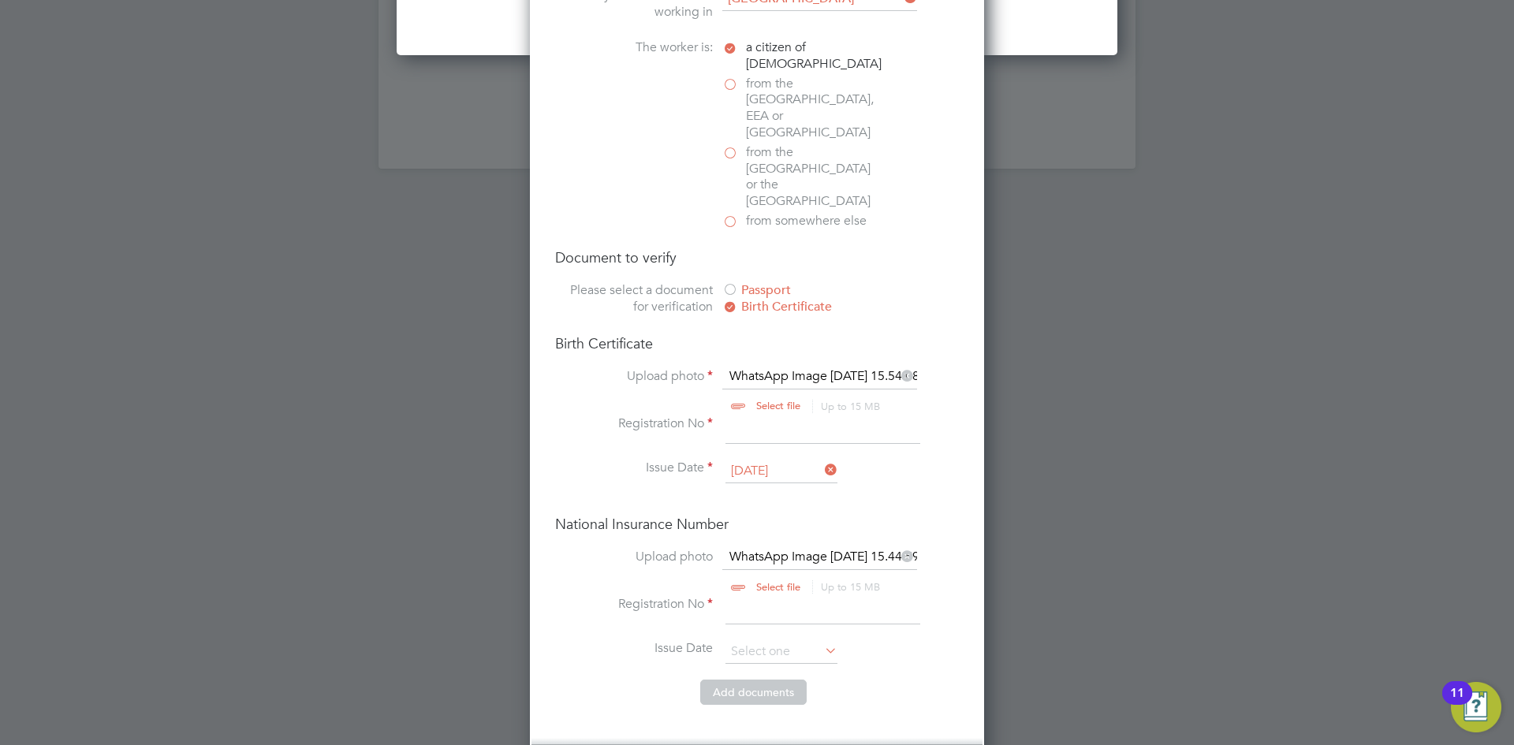
click at [756, 596] on input at bounding box center [822, 610] width 195 height 28
type input "NA"
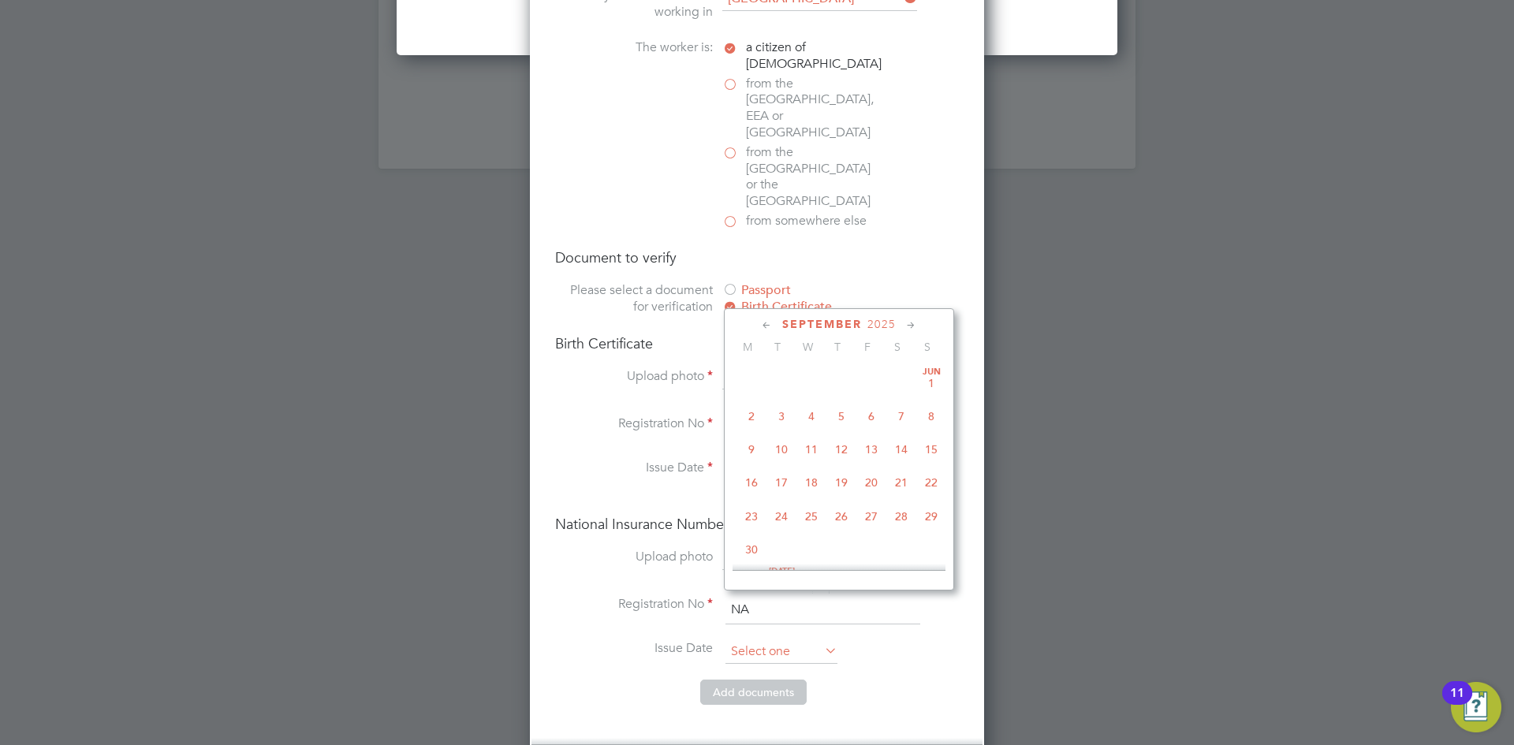
click at [753, 640] on input at bounding box center [781, 652] width 112 height 24
click at [594, 640] on li "Issue Date" at bounding box center [757, 659] width 404 height 39
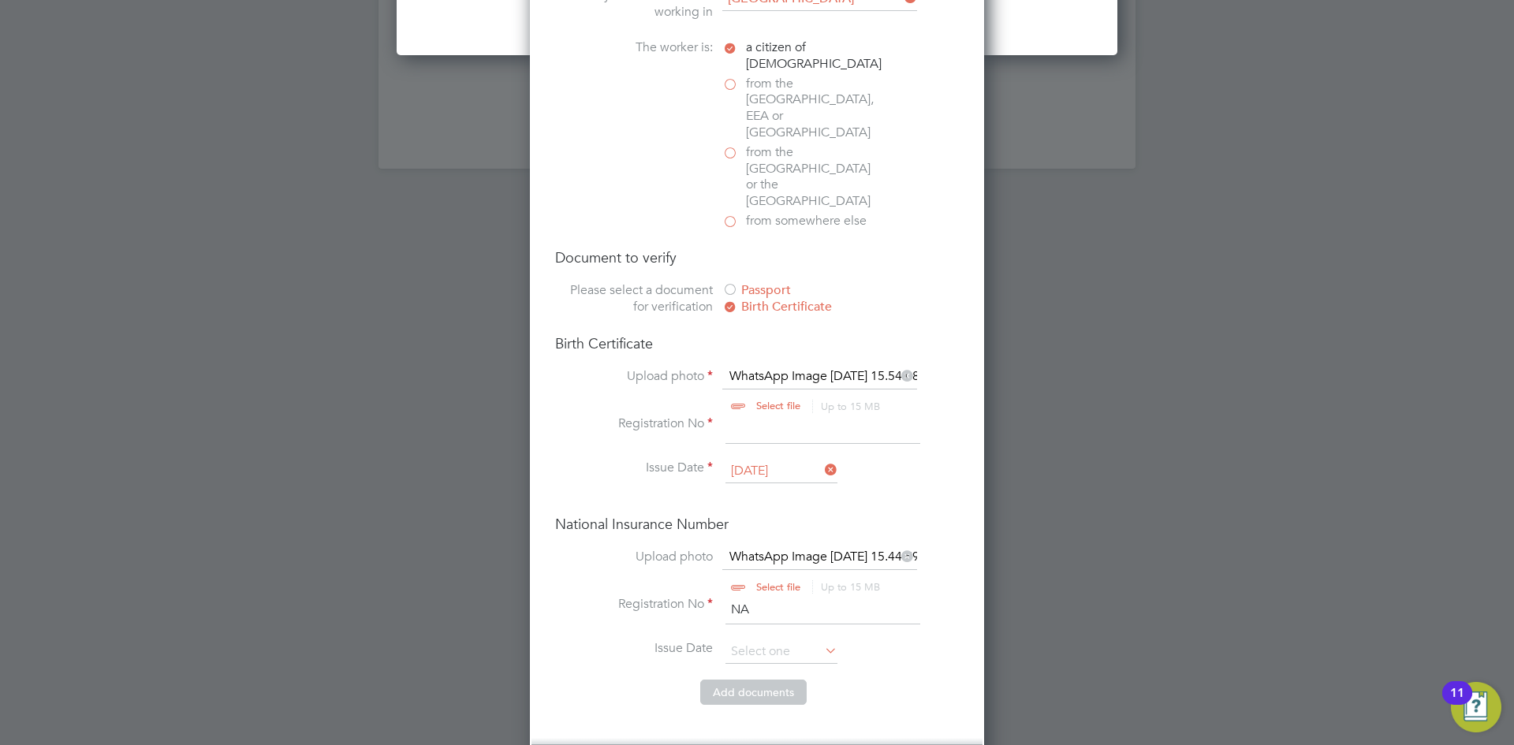
click at [766, 415] on input at bounding box center [822, 429] width 195 height 28
type input "222061"
click at [769, 680] on button "Add document s" at bounding box center [753, 692] width 106 height 25
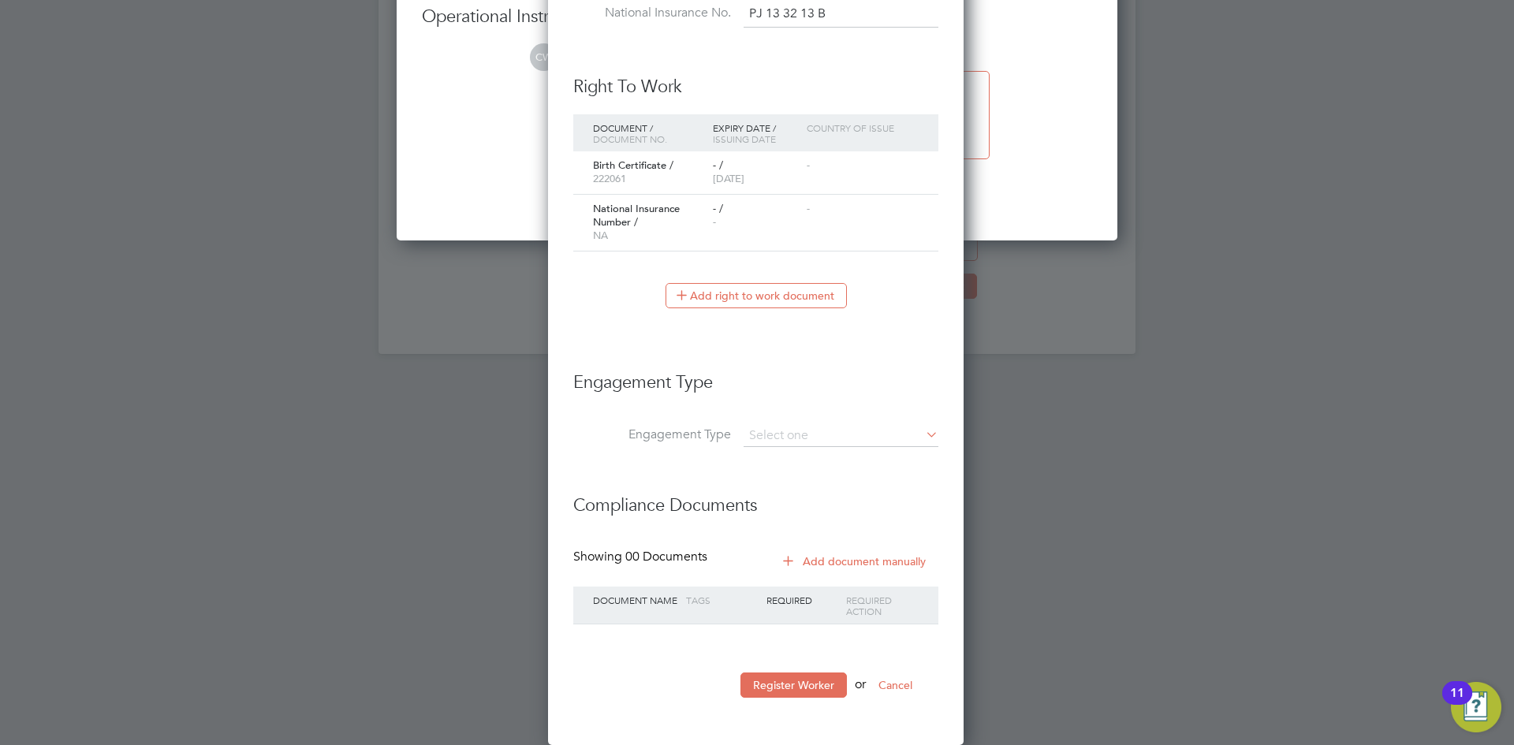
scroll to position [1511, 418]
click at [810, 678] on button "Register Worker" at bounding box center [793, 684] width 106 height 25
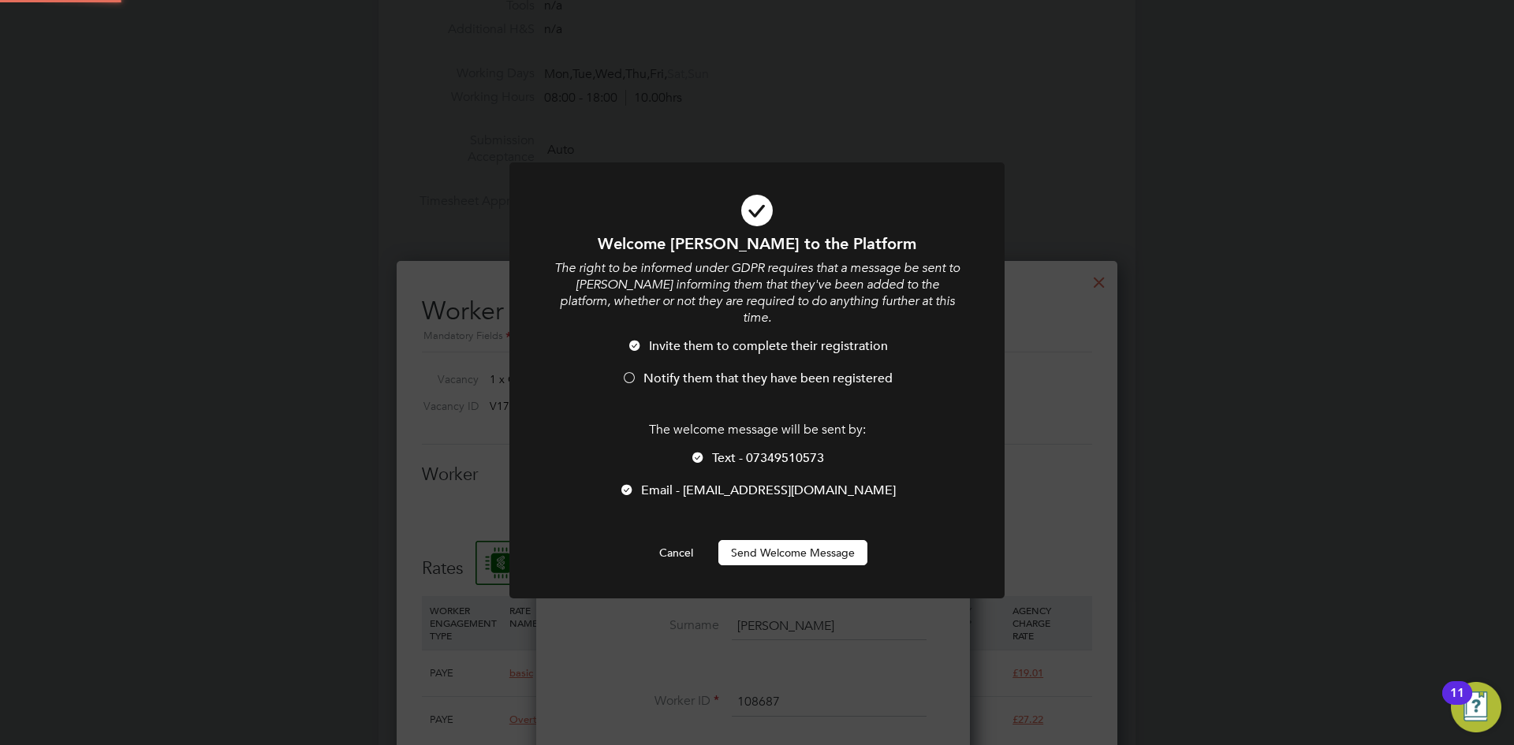
scroll to position [0, 0]
click at [687, 371] on span "Notify them that they have been registered" at bounding box center [767, 379] width 249 height 16
click at [718, 450] on span "Text - 07349510573" at bounding box center [768, 458] width 112 height 16
click at [760, 540] on button "Send Welcome Message" at bounding box center [792, 552] width 149 height 25
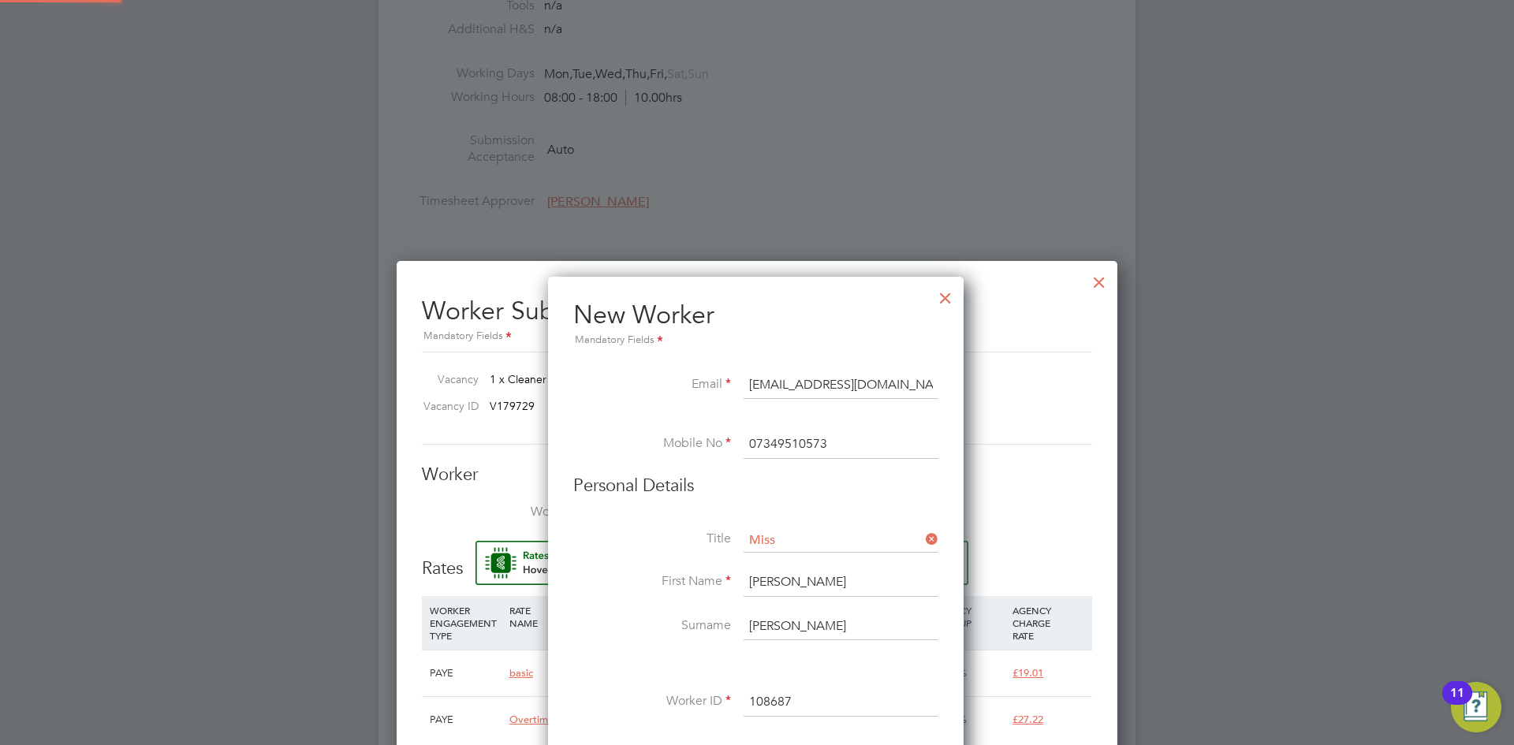
type input "[PERSON_NAME] (108687)"
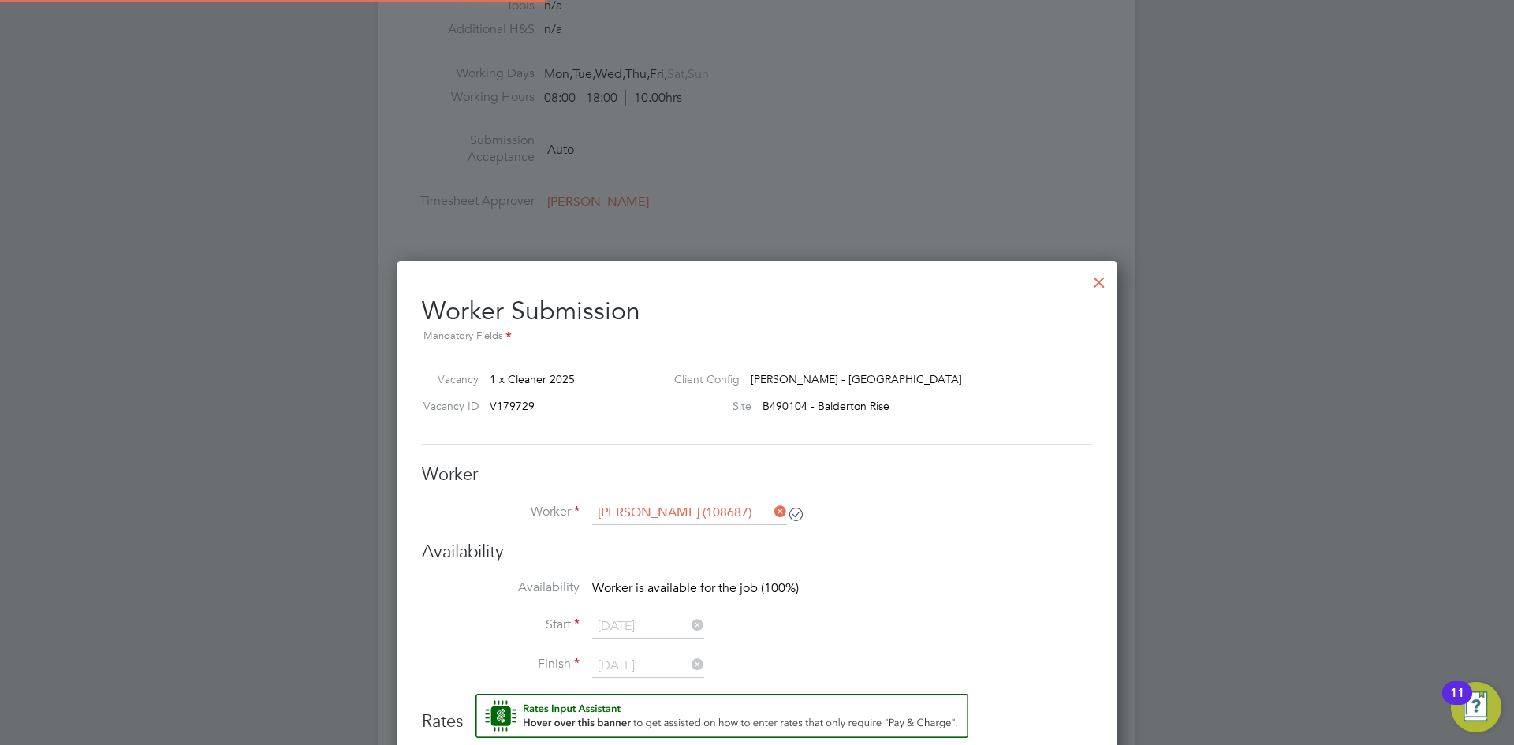
scroll to position [748, 0]
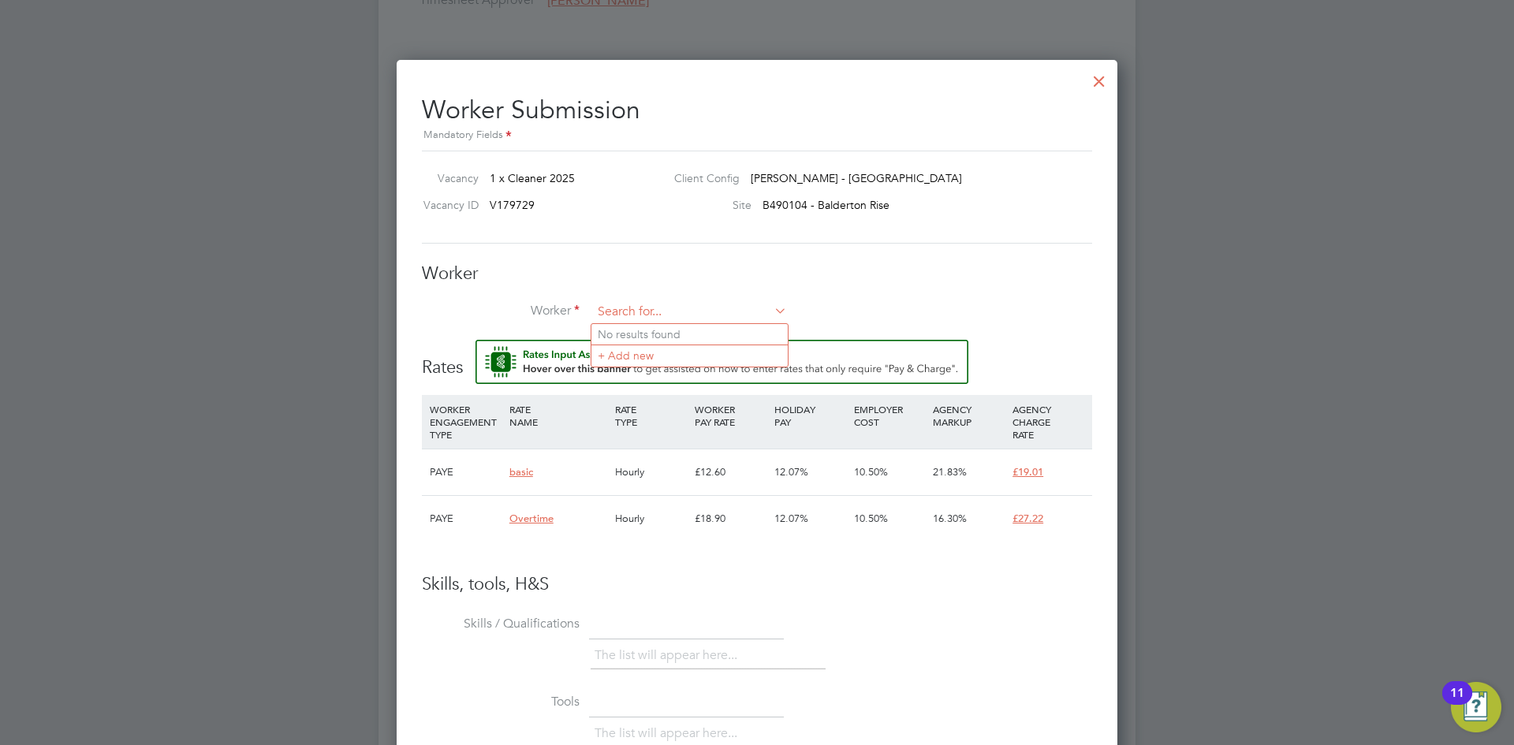
click at [725, 310] on input at bounding box center [689, 312] width 195 height 24
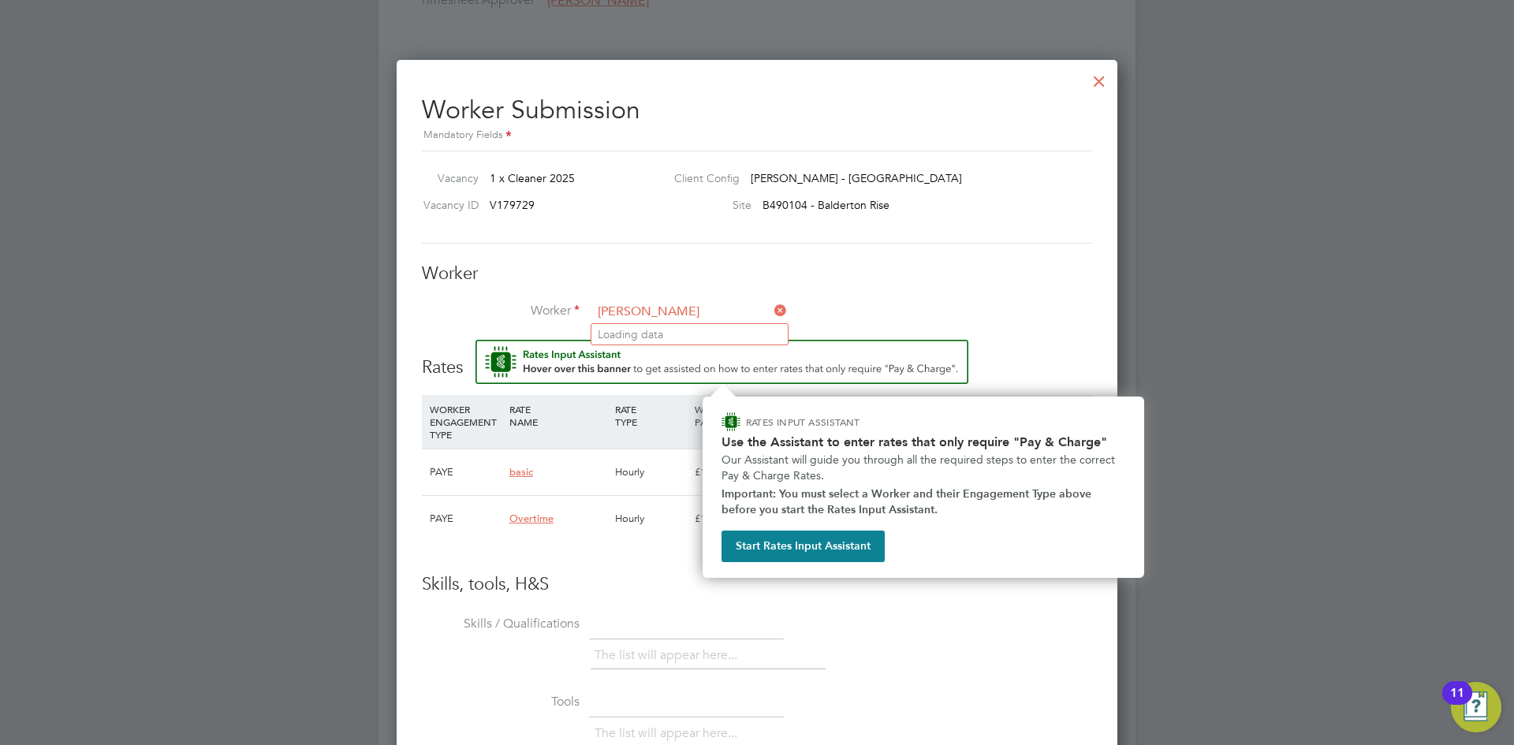
type input "[PERSON_NAME]"
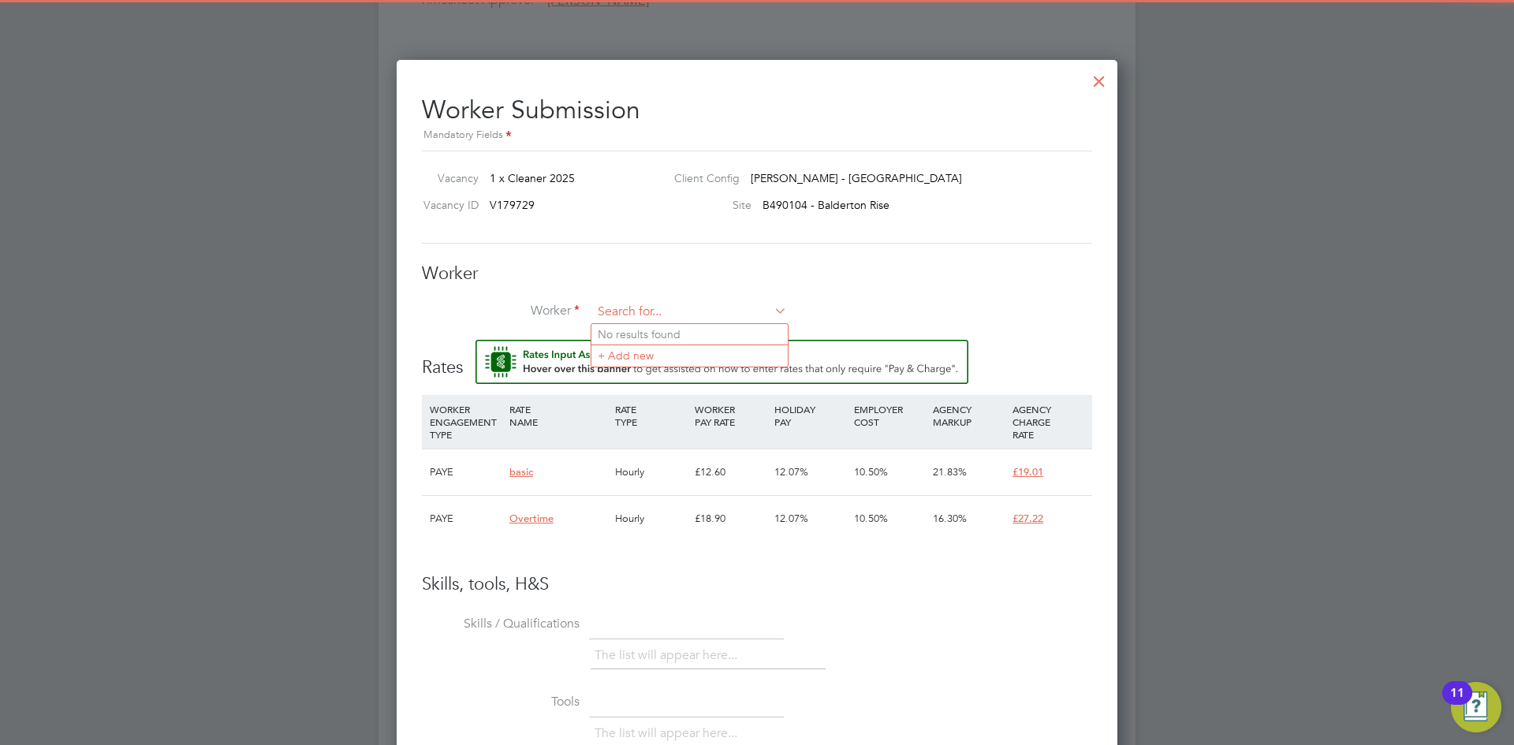
click at [674, 309] on input at bounding box center [689, 312] width 195 height 24
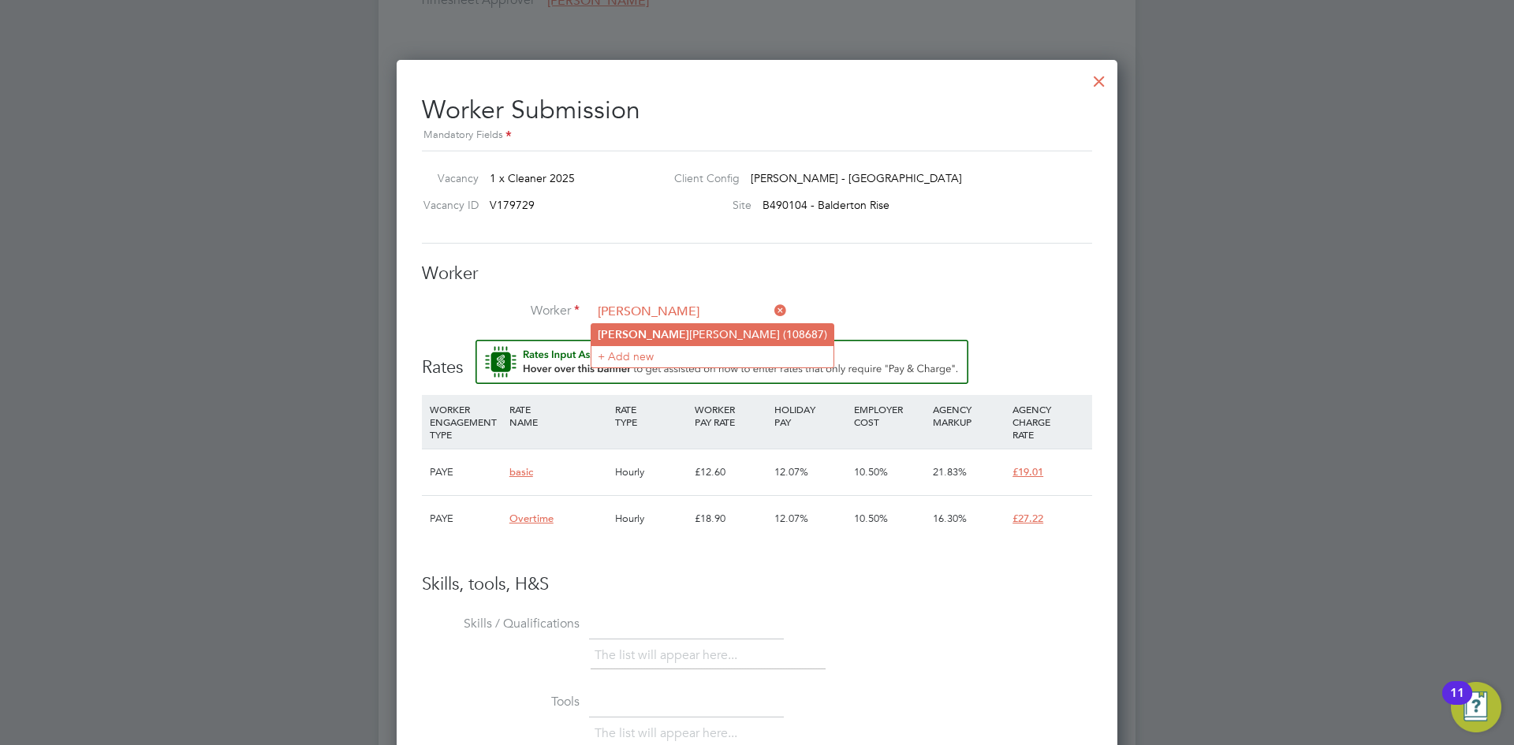
click at [669, 329] on li "[PERSON_NAME] (108687)" at bounding box center [712, 334] width 242 height 21
type input "[PERSON_NAME] (108687)"
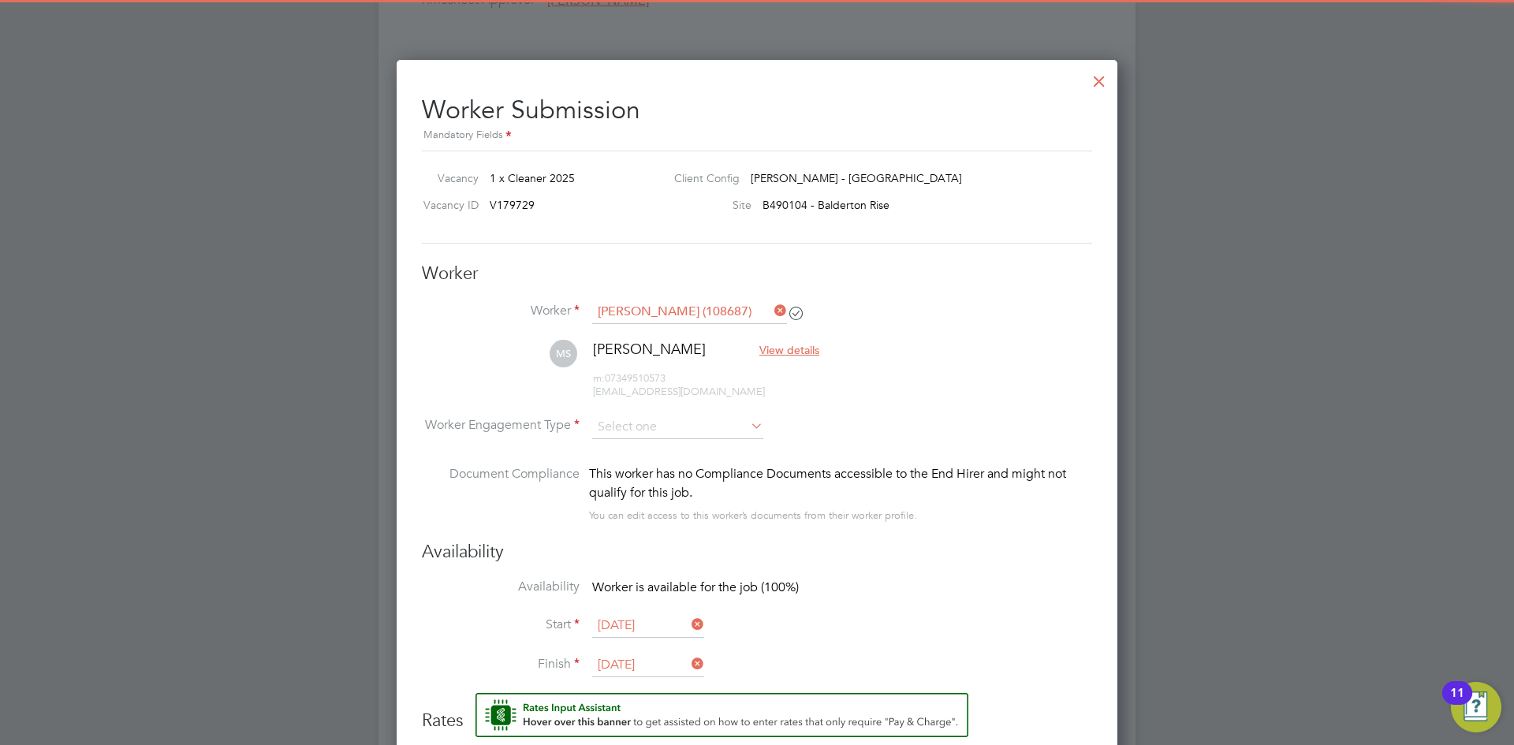
scroll to position [1025, 0]
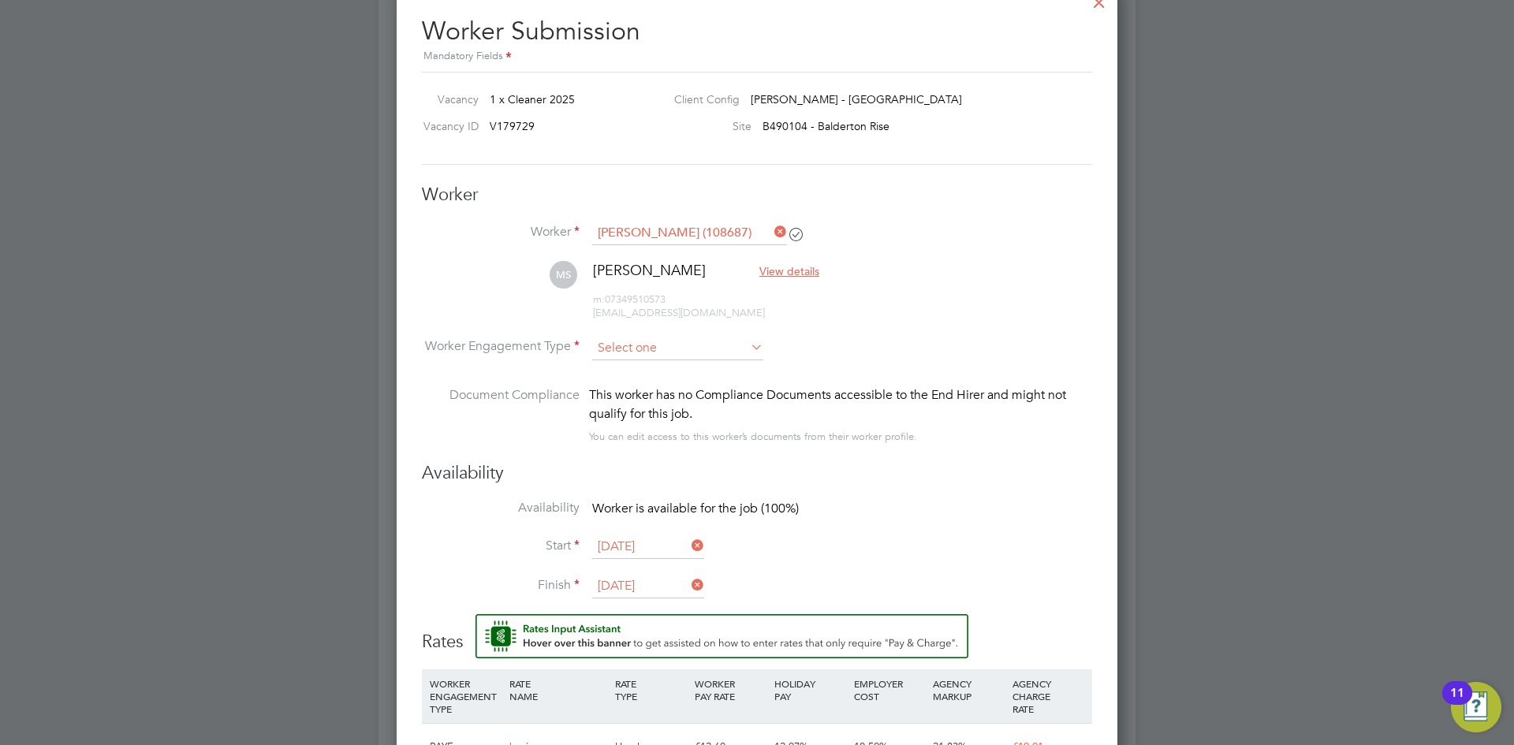
click at [646, 354] on input at bounding box center [677, 349] width 171 height 24
click at [645, 385] on li "PAYE" at bounding box center [677, 390] width 173 height 20
type input "PAYE"
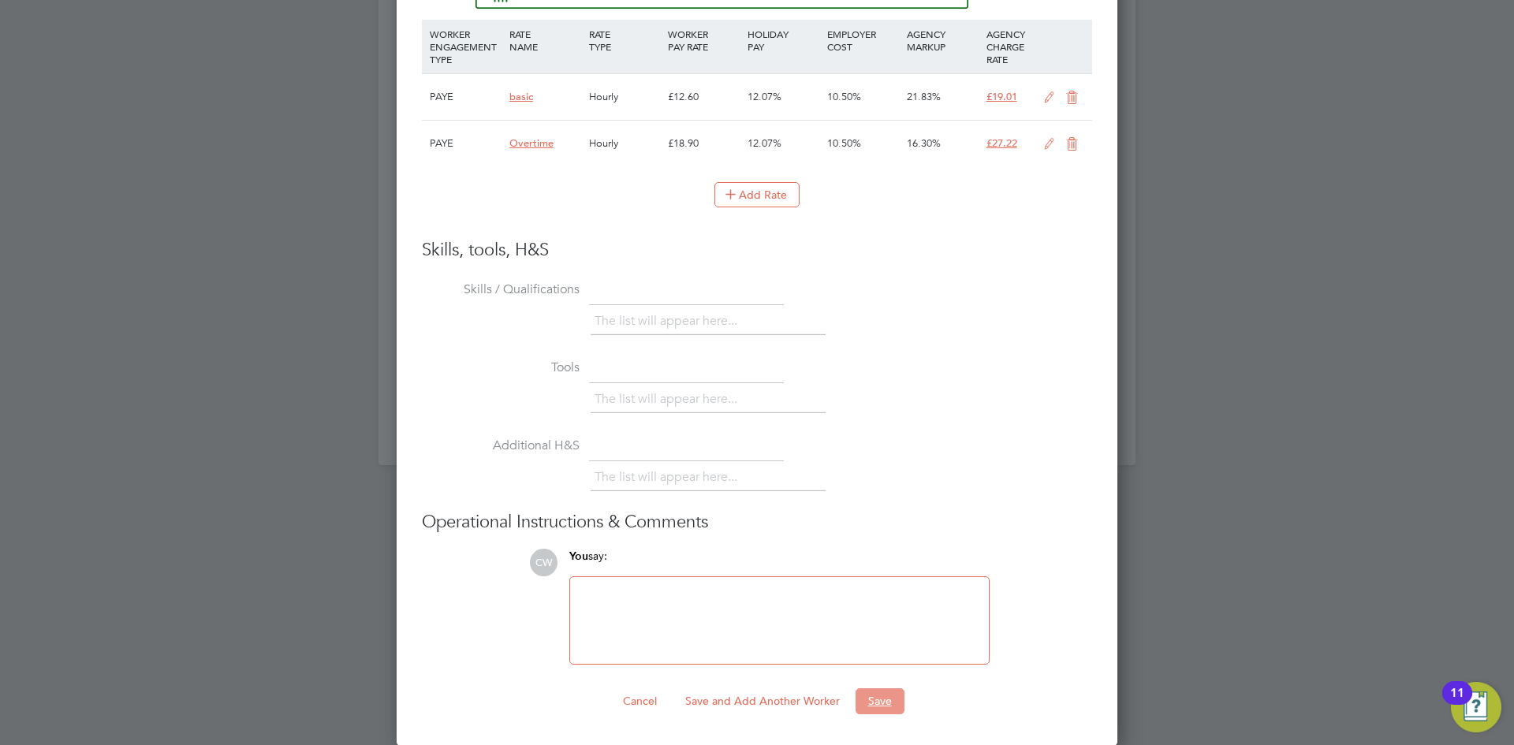
click at [884, 706] on button "Save" at bounding box center [879, 700] width 49 height 25
